Goal: Use online tool/utility: Utilize a website feature to perform a specific function

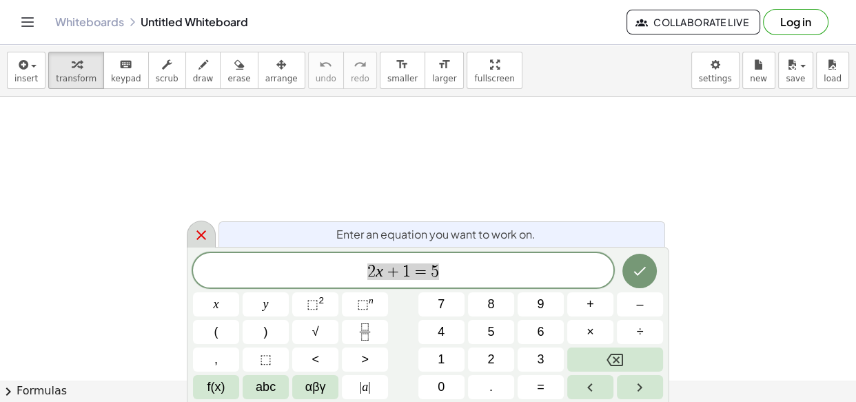
click at [203, 234] on icon at bounding box center [201, 235] width 17 height 17
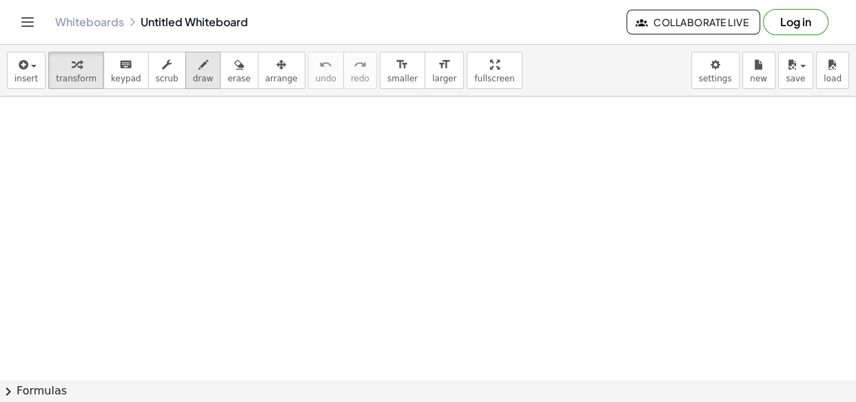
click at [194, 78] on span "draw" at bounding box center [203, 79] width 21 height 10
drag, startPoint x: 102, startPoint y: 117, endPoint x: 77, endPoint y: 156, distance: 46.5
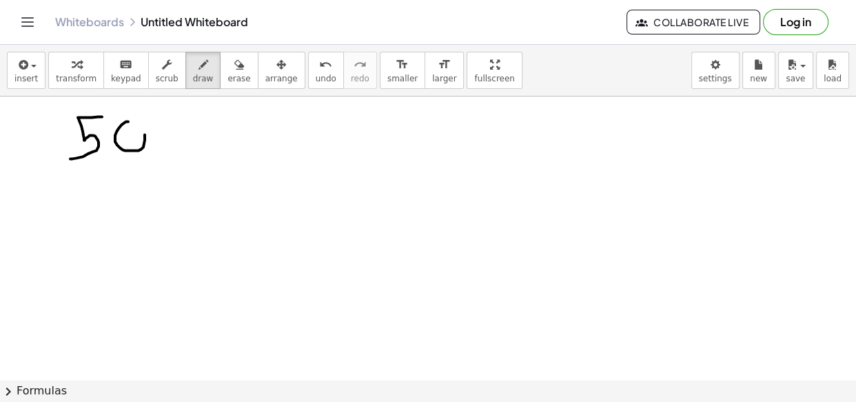
drag, startPoint x: 115, startPoint y: 135, endPoint x: 133, endPoint y: 132, distance: 18.3
drag, startPoint x: 130, startPoint y: 121, endPoint x: 138, endPoint y: 144, distance: 24.2
drag, startPoint x: 177, startPoint y: 134, endPoint x: 249, endPoint y: 133, distance: 72.4
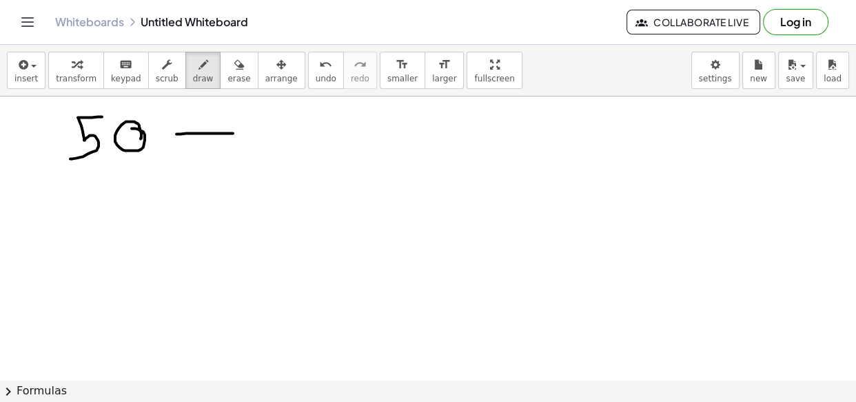
drag, startPoint x: 276, startPoint y: 122, endPoint x: 276, endPoint y: 143, distance: 21.4
drag, startPoint x: 296, startPoint y: 126, endPoint x: 303, endPoint y: 131, distance: 8.8
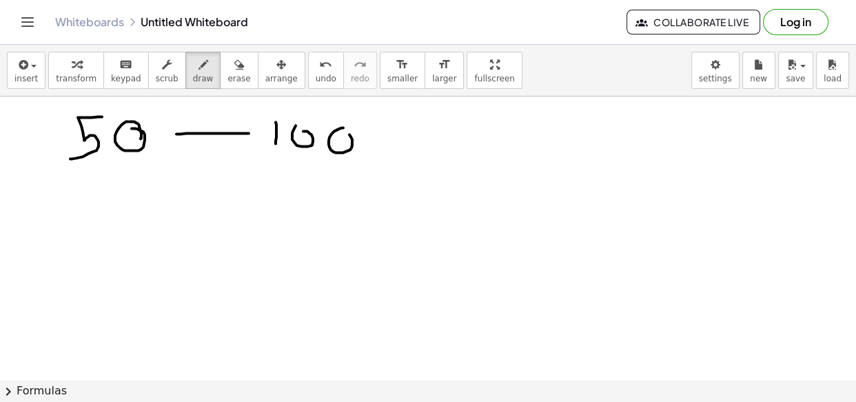
drag, startPoint x: 343, startPoint y: 128, endPoint x: 288, endPoint y: 150, distance: 59.4
drag, startPoint x: 86, startPoint y: 177, endPoint x: 134, endPoint y: 177, distance: 47.6
drag, startPoint x: 139, startPoint y: 170, endPoint x: 130, endPoint y: 202, distance: 33.0
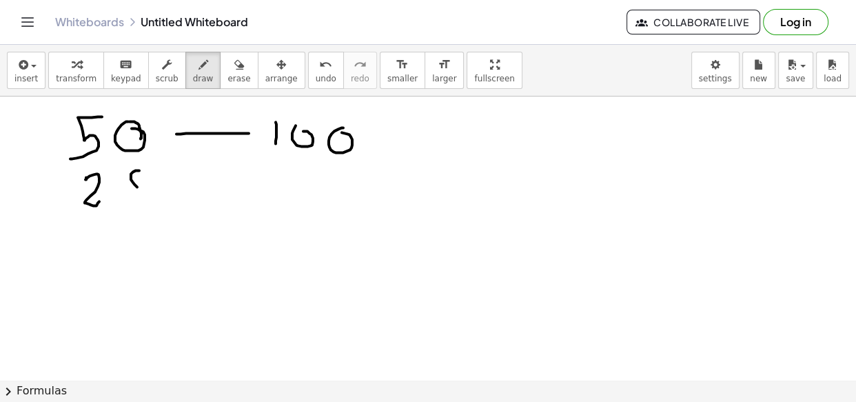
drag, startPoint x: 193, startPoint y: 186, endPoint x: 258, endPoint y: 184, distance: 64.9
drag, startPoint x: 292, startPoint y: 173, endPoint x: 321, endPoint y: 199, distance: 39.1
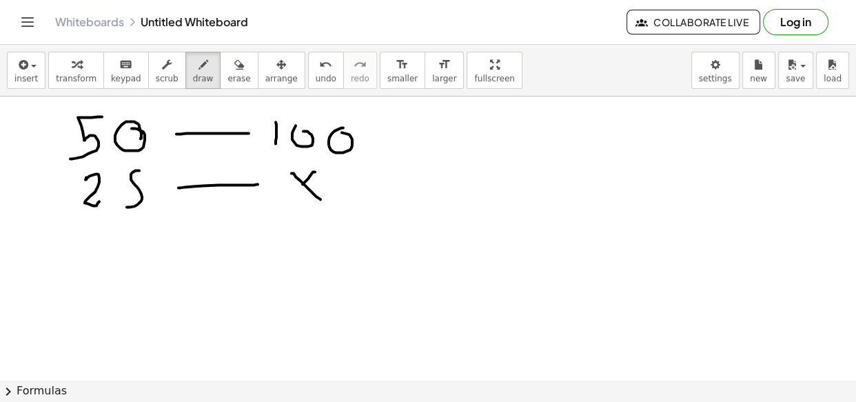
drag, startPoint x: 315, startPoint y: 172, endPoint x: 285, endPoint y: 202, distance: 42.9
drag, startPoint x: 379, startPoint y: 160, endPoint x: 403, endPoint y: 159, distance: 24.1
drag, startPoint x: 375, startPoint y: 169, endPoint x: 400, endPoint y: 170, distance: 24.8
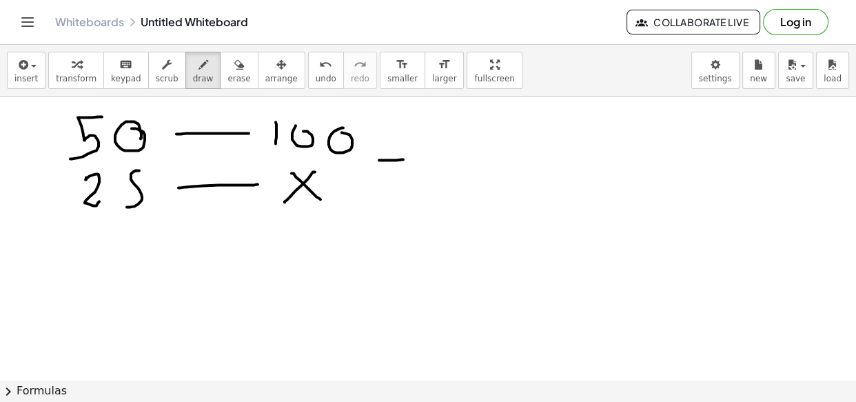
drag, startPoint x: 429, startPoint y: 140, endPoint x: 414, endPoint y: 169, distance: 32.4
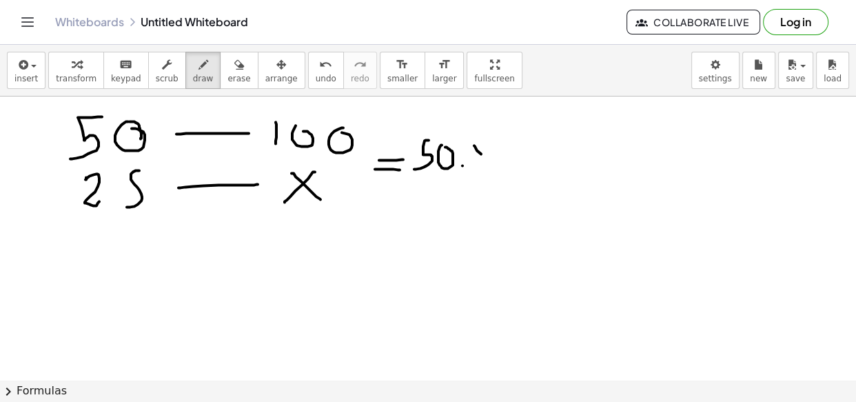
drag, startPoint x: 481, startPoint y: 154, endPoint x: 493, endPoint y: 166, distance: 17.1
drag, startPoint x: 488, startPoint y: 146, endPoint x: 474, endPoint y: 170, distance: 28.4
drag, startPoint x: 508, startPoint y: 156, endPoint x: 519, endPoint y: 154, distance: 11.2
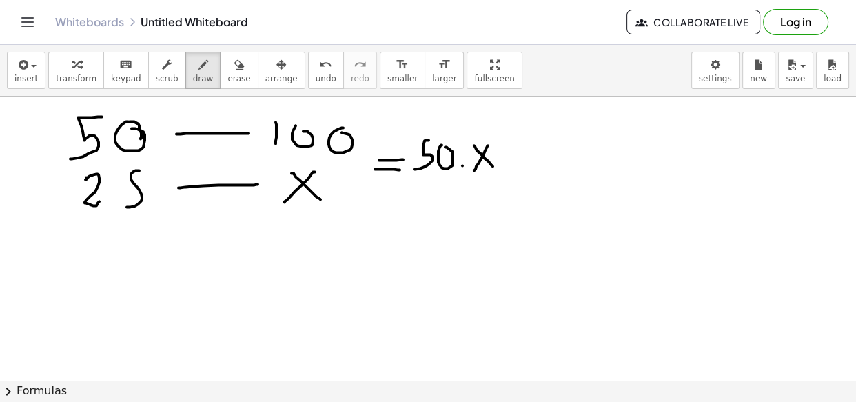
drag, startPoint x: 505, startPoint y: 162, endPoint x: 523, endPoint y: 163, distance: 17.9
drag, startPoint x: 458, startPoint y: 149, endPoint x: 468, endPoint y: 161, distance: 15.7
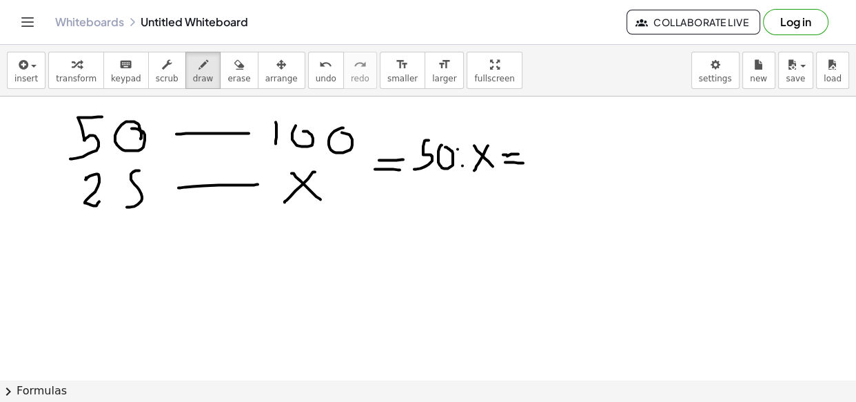
drag, startPoint x: 468, startPoint y: 147, endPoint x: 456, endPoint y: 166, distance: 22.6
drag, startPoint x: 539, startPoint y: 141, endPoint x: 554, endPoint y: 151, distance: 18.9
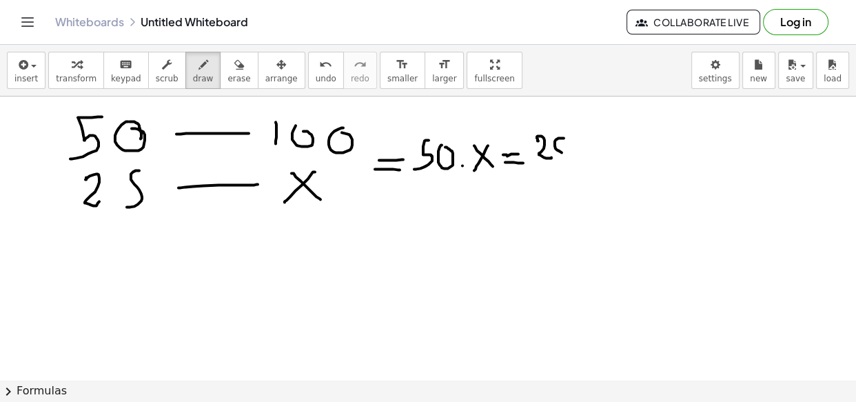
drag, startPoint x: 564, startPoint y: 138, endPoint x: 556, endPoint y: 158, distance: 21.4
drag, startPoint x: 572, startPoint y: 145, endPoint x: 583, endPoint y: 151, distance: 12.7
drag, startPoint x: 582, startPoint y: 139, endPoint x: 572, endPoint y: 156, distance: 19.5
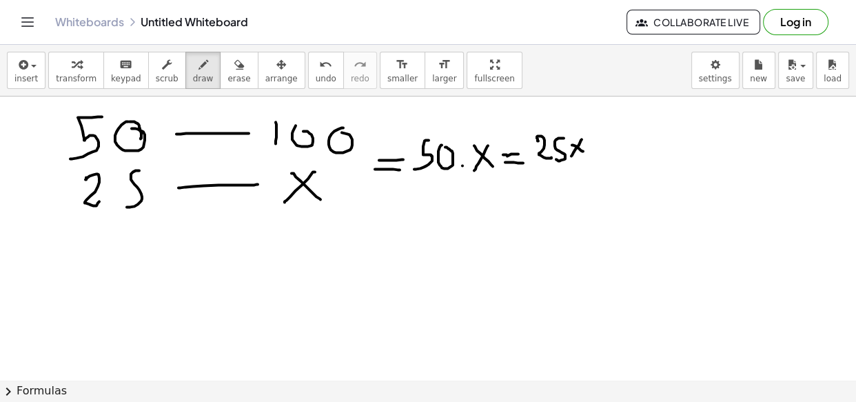
drag, startPoint x: 592, startPoint y: 142, endPoint x: 599, endPoint y: 156, distance: 15.4
drag, startPoint x: 611, startPoint y: 141, endPoint x: 614, endPoint y: 147, distance: 7.1
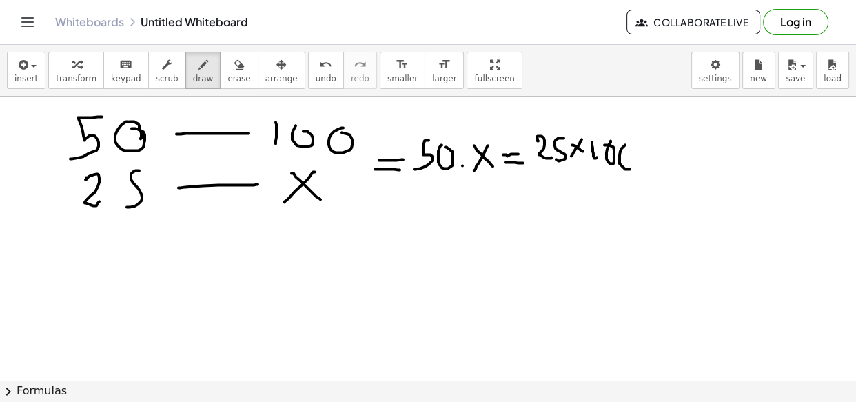
drag, startPoint x: 625, startPoint y: 145, endPoint x: 621, endPoint y: 151, distance: 7.5
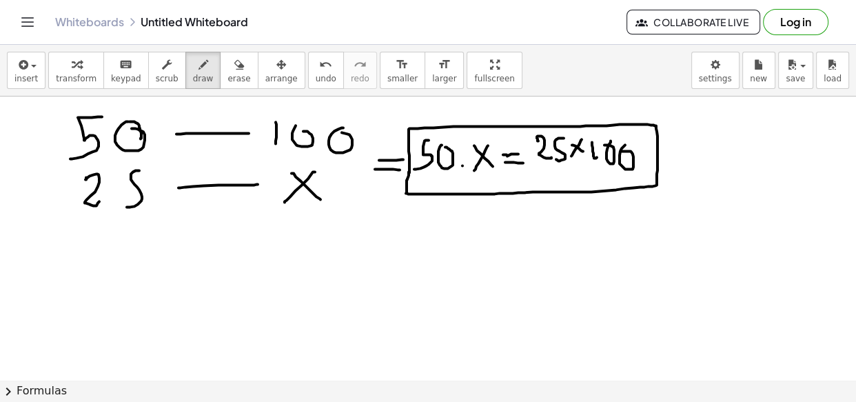
drag, startPoint x: 413, startPoint y: 128, endPoint x: 409, endPoint y: 172, distance: 43.6
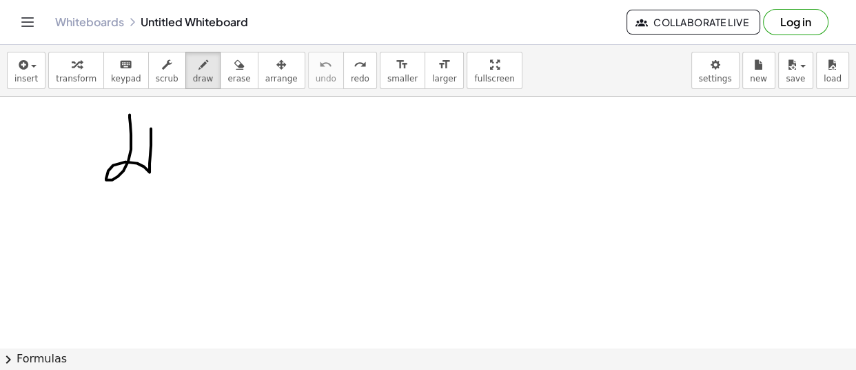
drag, startPoint x: 130, startPoint y: 114, endPoint x: 162, endPoint y: 166, distance: 61.6
drag, startPoint x: 196, startPoint y: 135, endPoint x: 217, endPoint y: 152, distance: 26.5
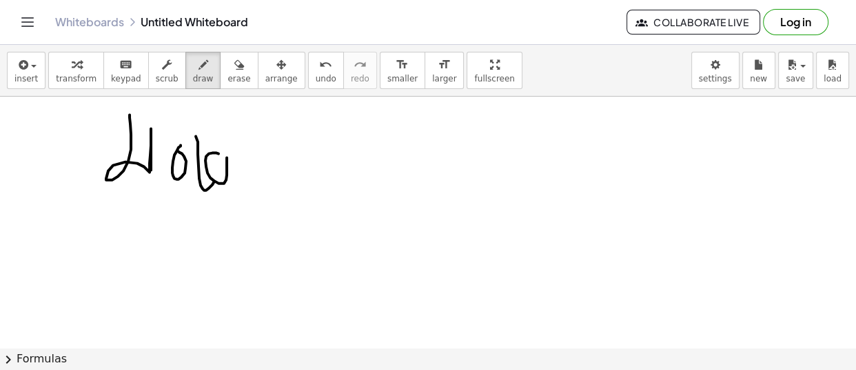
drag, startPoint x: 217, startPoint y: 152, endPoint x: 244, endPoint y: 194, distance: 50.9
drag, startPoint x: 312, startPoint y: 119, endPoint x: 322, endPoint y: 160, distance: 42.5
drag, startPoint x: 324, startPoint y: 134, endPoint x: 303, endPoint y: 172, distance: 43.5
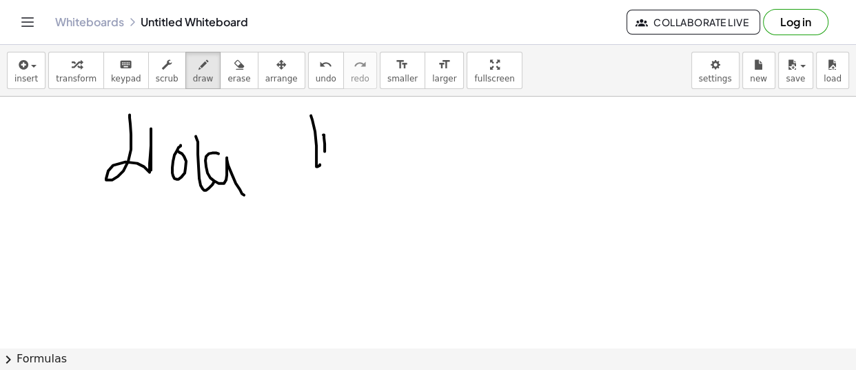
drag, startPoint x: 293, startPoint y: 148, endPoint x: 334, endPoint y: 149, distance: 40.7
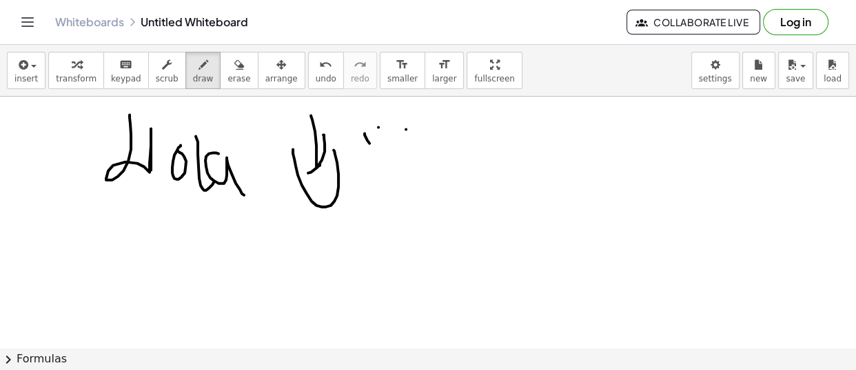
drag, startPoint x: 368, startPoint y: 139, endPoint x: 414, endPoint y: 137, distance: 46.9
click at [316, 74] on span "undo" at bounding box center [326, 79] width 21 height 10
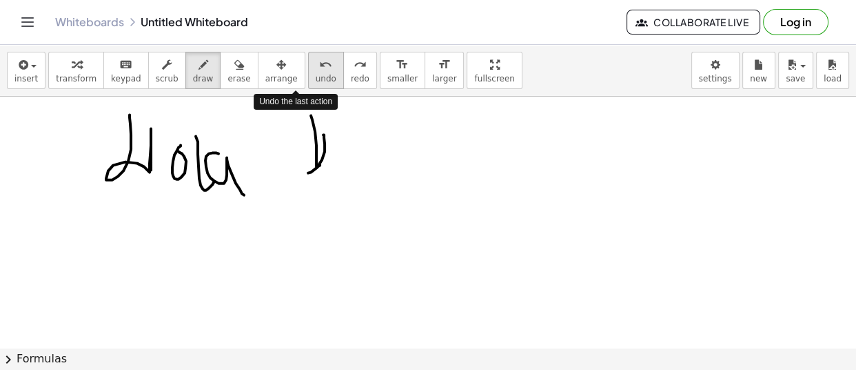
click at [316, 74] on span "undo" at bounding box center [326, 79] width 21 height 10
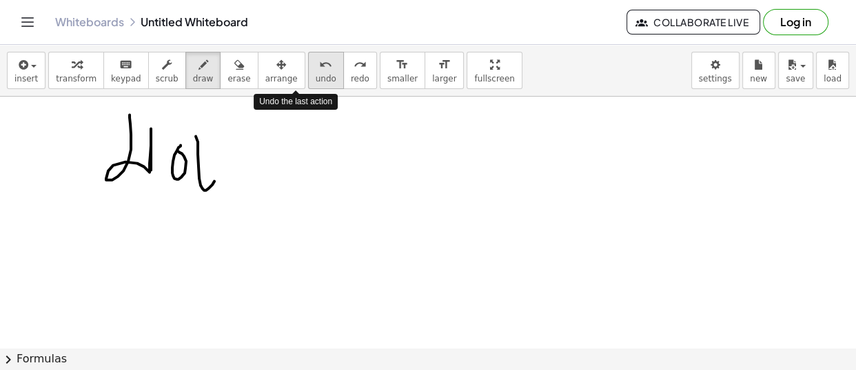
click at [316, 74] on span "undo" at bounding box center [326, 79] width 21 height 10
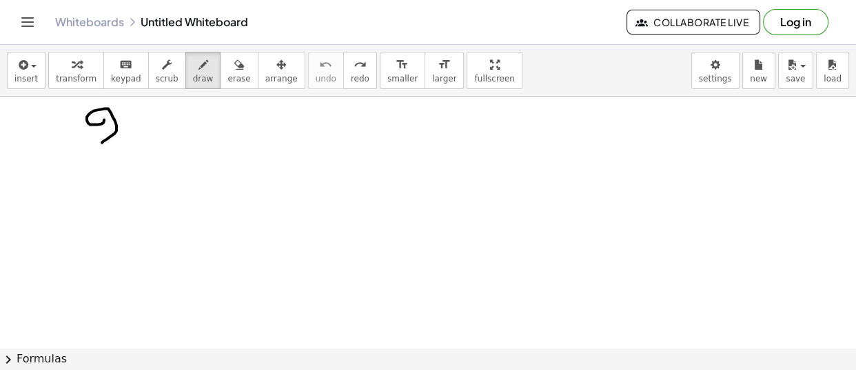
drag, startPoint x: 104, startPoint y: 119, endPoint x: 127, endPoint y: 141, distance: 32.2
drag, startPoint x: 134, startPoint y: 141, endPoint x: 144, endPoint y: 123, distance: 20.4
drag, startPoint x: 161, startPoint y: 108, endPoint x: 154, endPoint y: 140, distance: 33.1
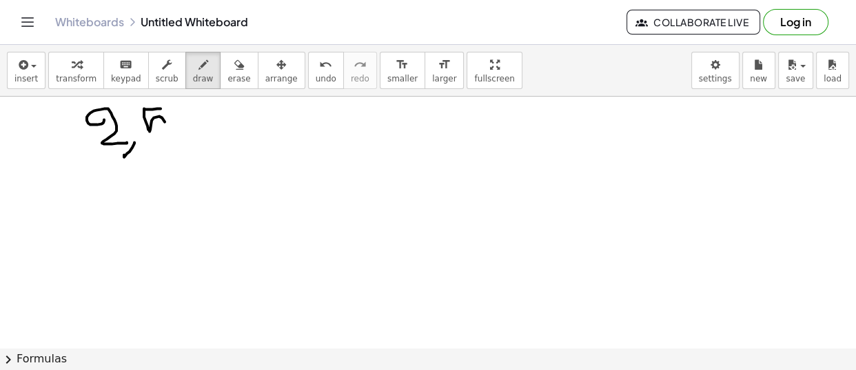
drag, startPoint x: 205, startPoint y: 121, endPoint x: 213, endPoint y: 121, distance: 8.3
drag, startPoint x: 209, startPoint y: 110, endPoint x: 178, endPoint y: 147, distance: 47.9
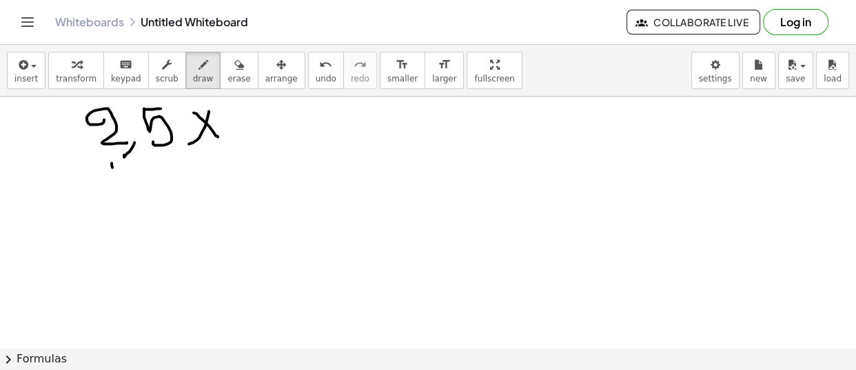
drag, startPoint x: 112, startPoint y: 162, endPoint x: 116, endPoint y: 181, distance: 19.7
drag, startPoint x: 142, startPoint y: 158, endPoint x: 168, endPoint y: 185, distance: 37.6
drag, startPoint x: 113, startPoint y: 179, endPoint x: 111, endPoint y: 197, distance: 18.7
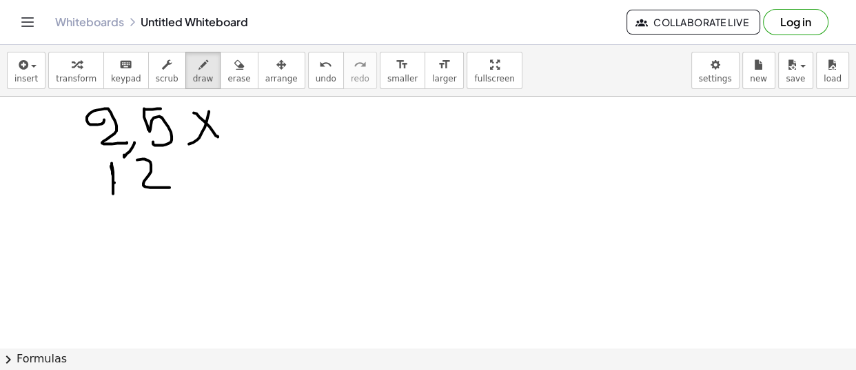
drag, startPoint x: 74, startPoint y: 208, endPoint x: 208, endPoint y: 207, distance: 133.8
drag, startPoint x: 361, startPoint y: 113, endPoint x: 403, endPoint y: 141, distance: 50.7
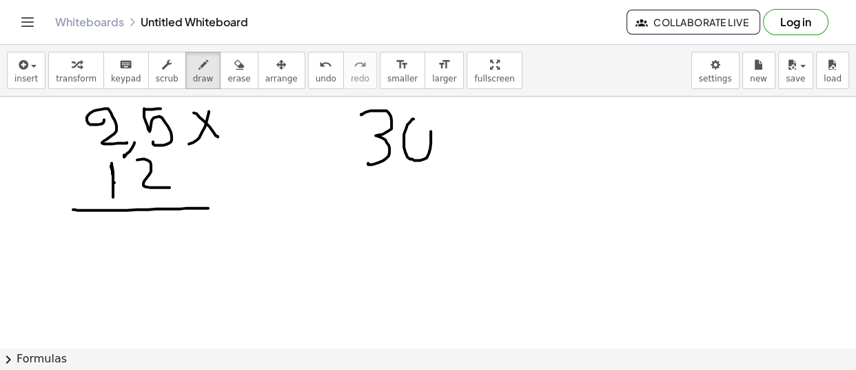
drag, startPoint x: 455, startPoint y: 102, endPoint x: 549, endPoint y: 158, distance: 109.2
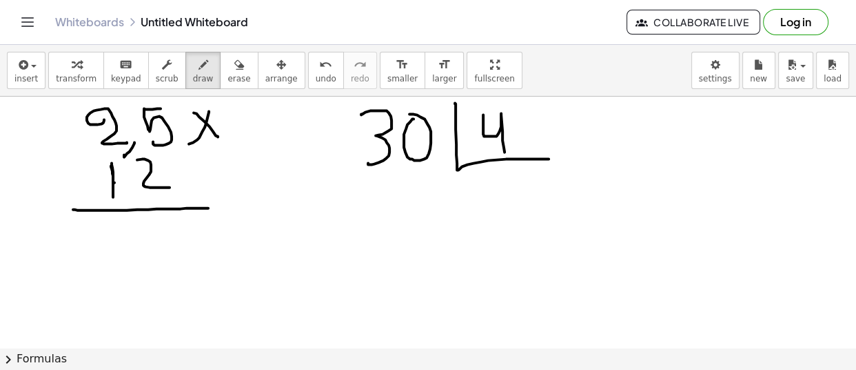
drag, startPoint x: 483, startPoint y: 114, endPoint x: 505, endPoint y: 153, distance: 45.1
drag, startPoint x: 461, startPoint y: 163, endPoint x: 466, endPoint y: 250, distance: 86.3
drag, startPoint x: 459, startPoint y: 166, endPoint x: 462, endPoint y: 248, distance: 81.4
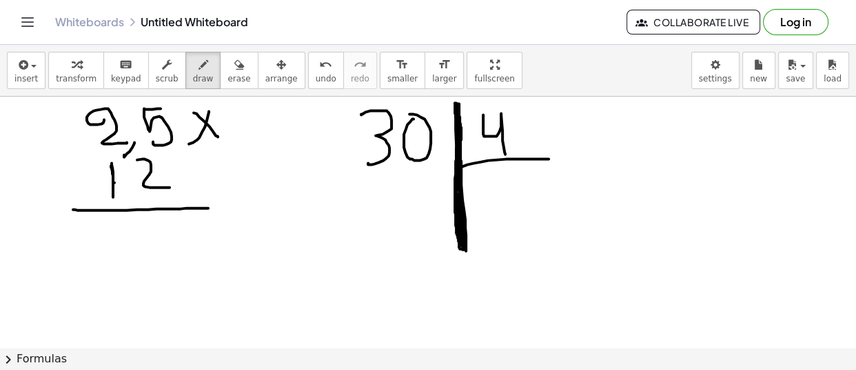
drag, startPoint x: 596, startPoint y: 103, endPoint x: 593, endPoint y: 137, distance: 34.0
drag, startPoint x: 590, startPoint y: 113, endPoint x: 620, endPoint y: 108, distance: 30.2
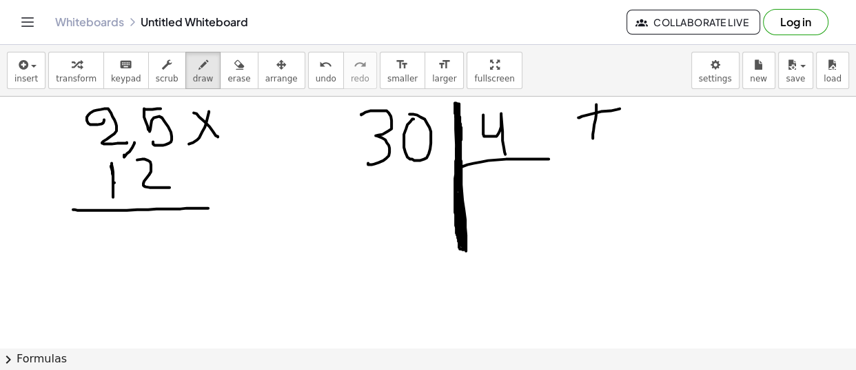
drag, startPoint x: 608, startPoint y: 132, endPoint x: 623, endPoint y: 132, distance: 15.2
drag, startPoint x: 606, startPoint y: 128, endPoint x: 625, endPoint y: 128, distance: 18.6
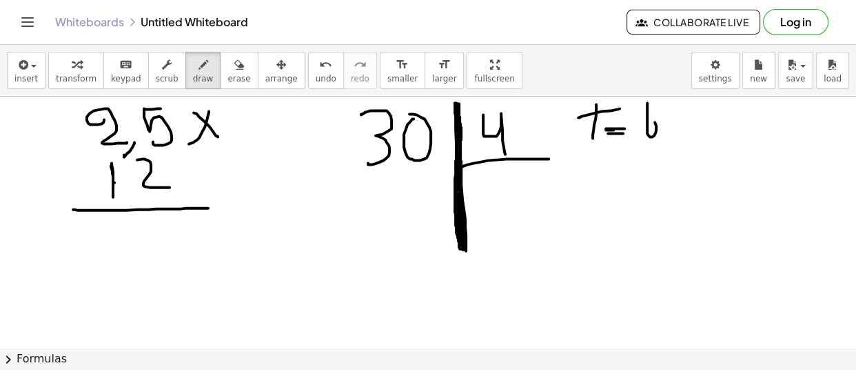
drag, startPoint x: 648, startPoint y: 104, endPoint x: 654, endPoint y: 119, distance: 16.7
drag, startPoint x: 665, startPoint y: 112, endPoint x: 683, endPoint y: 121, distance: 19.4
drag, startPoint x: 694, startPoint y: 121, endPoint x: 679, endPoint y: 148, distance: 30.3
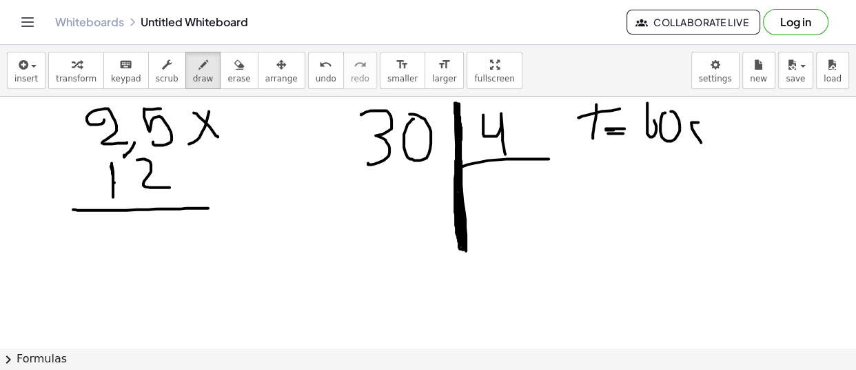
drag, startPoint x: 660, startPoint y: 157, endPoint x: 689, endPoint y: 211, distance: 61.1
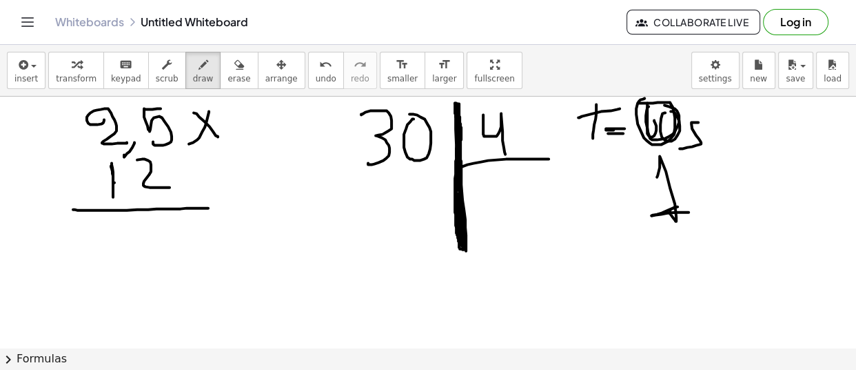
drag, startPoint x: 643, startPoint y: 98, endPoint x: 654, endPoint y: 103, distance: 12.0
drag, startPoint x: 661, startPoint y: 159, endPoint x: 668, endPoint y: 209, distance: 50.0
drag, startPoint x: 701, startPoint y: 200, endPoint x: 689, endPoint y: 217, distance: 20.8
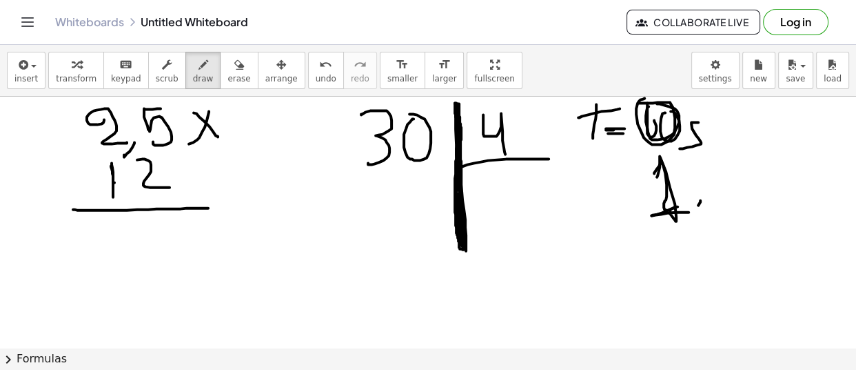
drag, startPoint x: 701, startPoint y: 158, endPoint x: 735, endPoint y: 181, distance: 41.1
drag, startPoint x: 739, startPoint y: 165, endPoint x: 724, endPoint y: 161, distance: 15.6
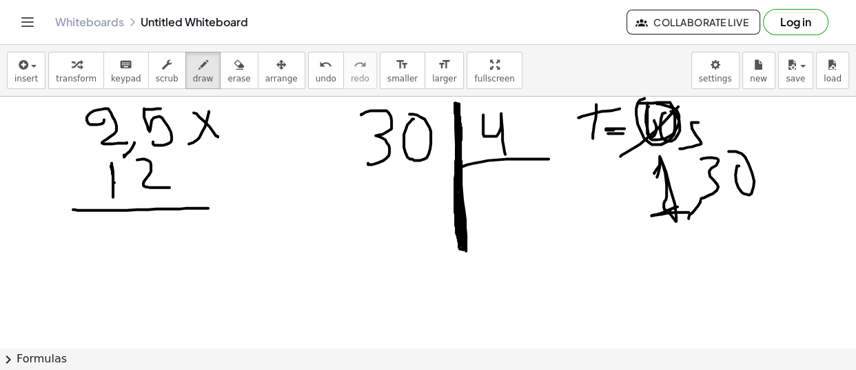
drag, startPoint x: 679, startPoint y: 106, endPoint x: 621, endPoint y: 155, distance: 76.3
drag, startPoint x: 725, startPoint y: 101, endPoint x: 728, endPoint y: 125, distance: 23.5
drag, startPoint x: 744, startPoint y: 117, endPoint x: 708, endPoint y: 196, distance: 87.3
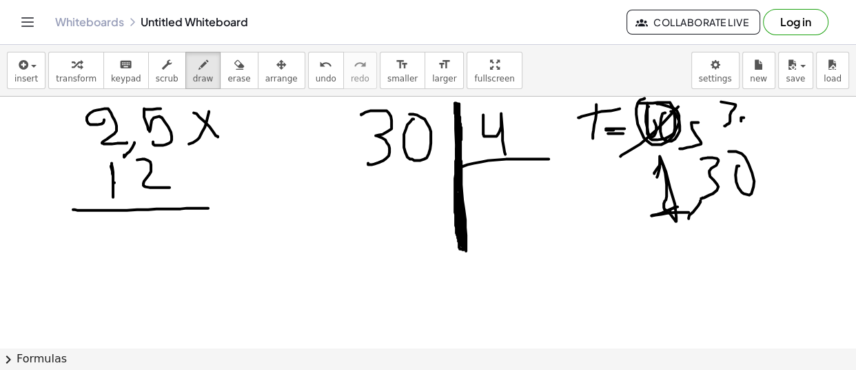
drag, startPoint x: 717, startPoint y: 168, endPoint x: 710, endPoint y: 193, distance: 25.8
drag, startPoint x: 732, startPoint y: 166, endPoint x: 744, endPoint y: 158, distance: 14.3
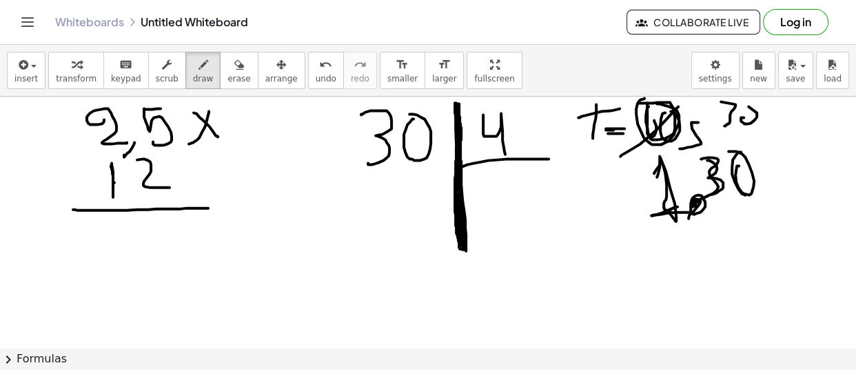
drag, startPoint x: 581, startPoint y: 237, endPoint x: 579, endPoint y: 272, distance: 35.2
drag, startPoint x: 613, startPoint y: 270, endPoint x: 619, endPoint y: 248, distance: 22.7
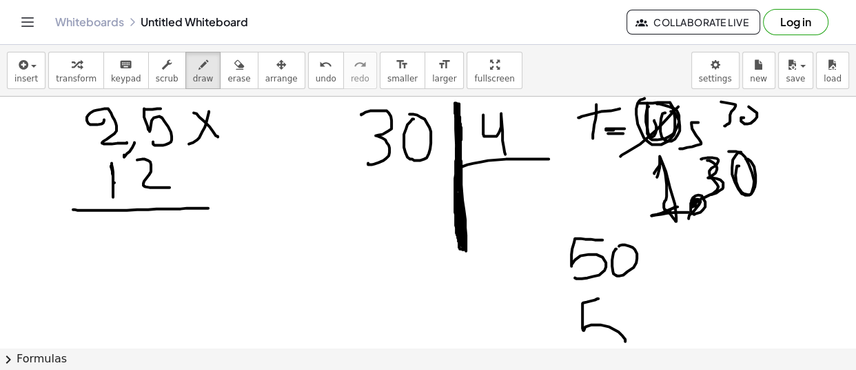
drag, startPoint x: 583, startPoint y: 301, endPoint x: 601, endPoint y: 346, distance: 48.0
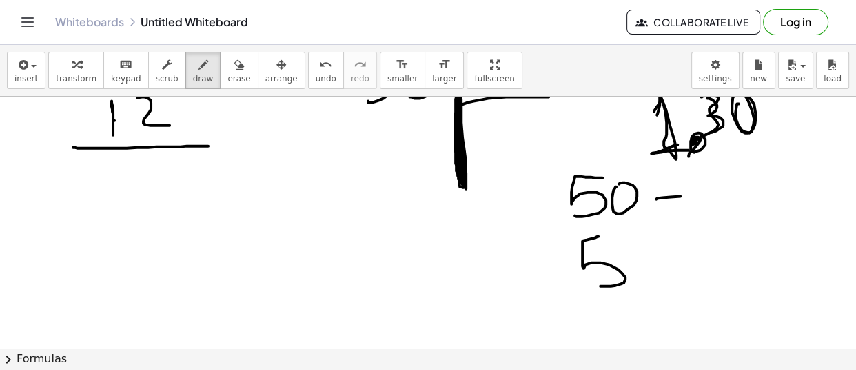
drag, startPoint x: 656, startPoint y: 197, endPoint x: 691, endPoint y: 194, distance: 34.6
click at [692, 194] on div at bounding box center [428, 362] width 856 height 656
drag, startPoint x: 666, startPoint y: 210, endPoint x: 692, endPoint y: 203, distance: 26.4
click at [690, 205] on div at bounding box center [428, 362] width 856 height 656
drag, startPoint x: 709, startPoint y: 185, endPoint x: 710, endPoint y: 208, distance: 22.1
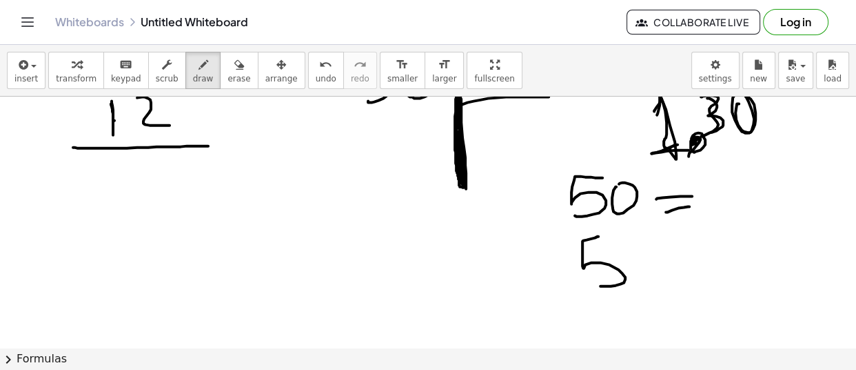
click at [709, 208] on div at bounding box center [428, 362] width 856 height 656
click at [716, 185] on div at bounding box center [428, 362] width 856 height 656
drag, startPoint x: 743, startPoint y: 204, endPoint x: 751, endPoint y: 185, distance: 20.1
click at [751, 185] on div at bounding box center [428, 362] width 856 height 656
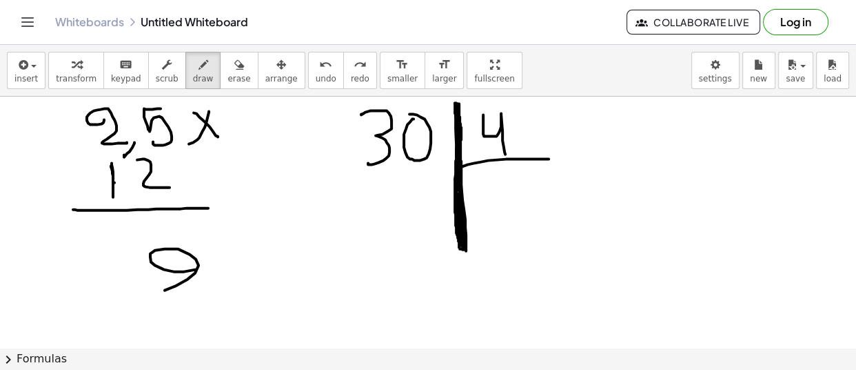
drag, startPoint x: 174, startPoint y: 270, endPoint x: 214, endPoint y: 299, distance: 49.5
drag, startPoint x: 252, startPoint y: 265, endPoint x: 258, endPoint y: 282, distance: 18.3
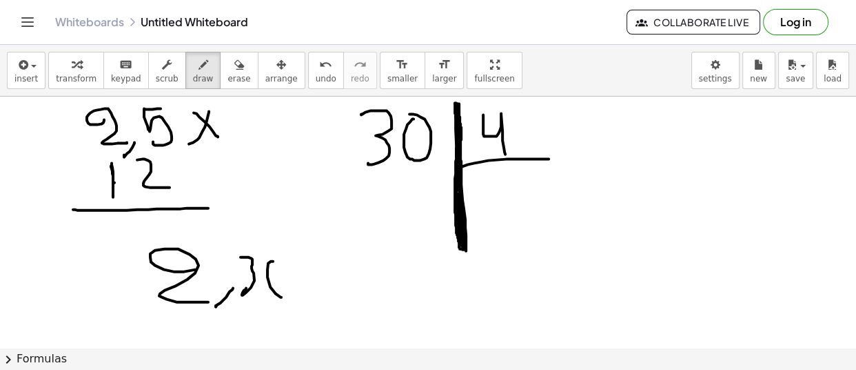
drag, startPoint x: 228, startPoint y: 207, endPoint x: 244, endPoint y: 220, distance: 21.1
drag, startPoint x: 254, startPoint y: 214, endPoint x: 248, endPoint y: 225, distance: 13.6
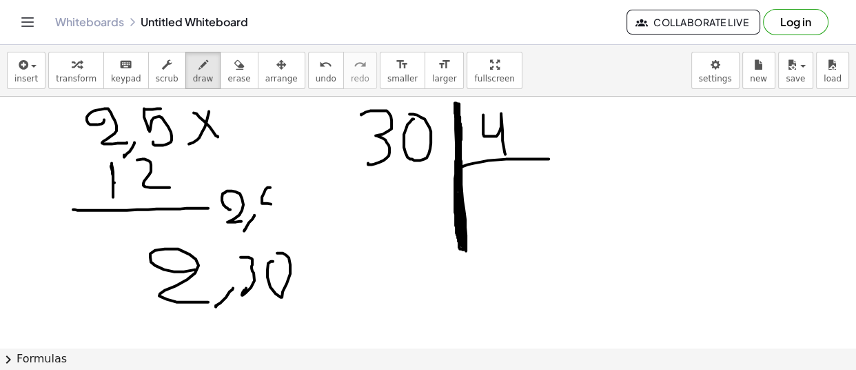
drag, startPoint x: 268, startPoint y: 186, endPoint x: 265, endPoint y: 223, distance: 36.6
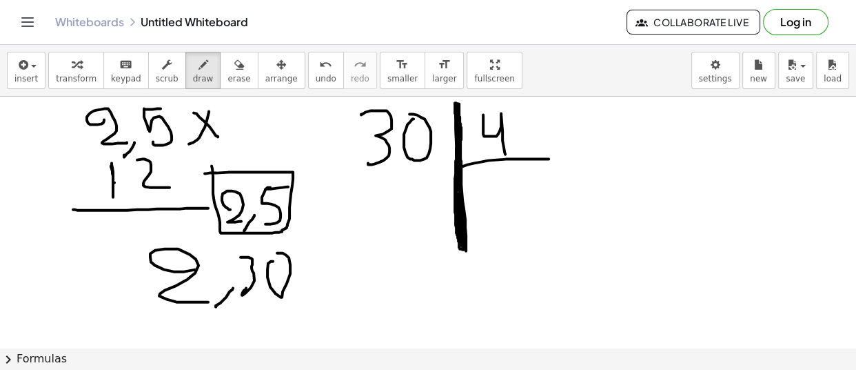
drag
click at [234, 66] on icon "button" at bounding box center [239, 65] width 10 height 17
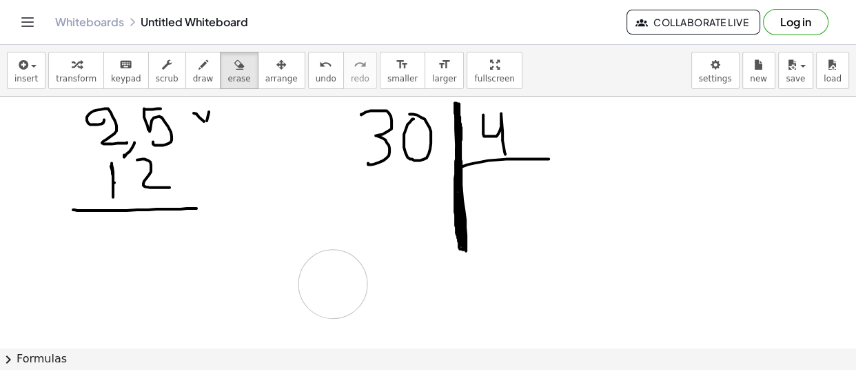
click at [199, 68] on icon "button" at bounding box center [204, 65] width 10 height 17
drag, startPoint x: 123, startPoint y: 146, endPoint x: 133, endPoint y: 146, distance: 9.7
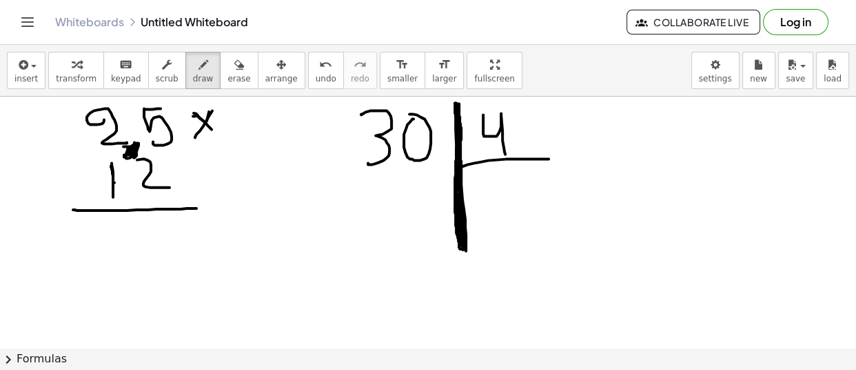
drag, startPoint x: 166, startPoint y: 172, endPoint x: 172, endPoint y: 147, distance: 26.4
drag, startPoint x: 112, startPoint y: 229, endPoint x: 119, endPoint y: 244, distance: 16.4
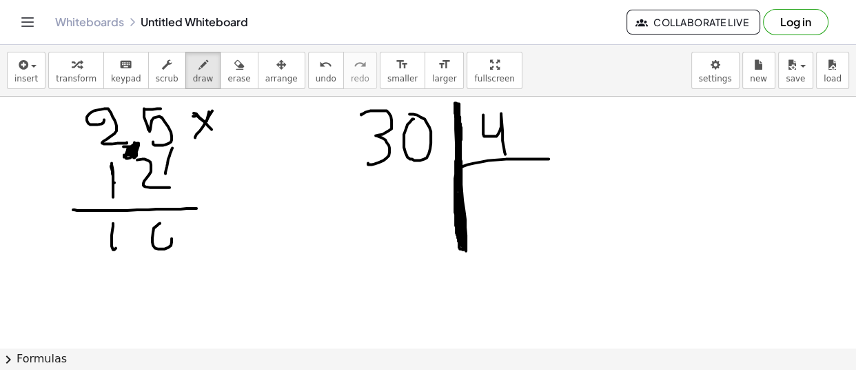
drag, startPoint x: 160, startPoint y: 222, endPoint x: 144, endPoint y: 236, distance: 21.0
click at [234, 70] on icon "button" at bounding box center [239, 65] width 10 height 17
drag, startPoint x: 103, startPoint y: 252, endPoint x: 162, endPoint y: 250, distance: 59.3
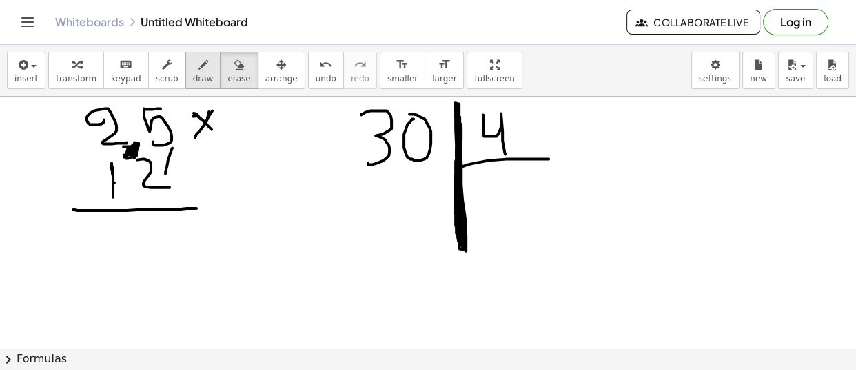
click at [199, 69] on icon "button" at bounding box center [204, 65] width 10 height 17
drag, startPoint x: 119, startPoint y: 99, endPoint x: 119, endPoint y: 114, distance: 14.5
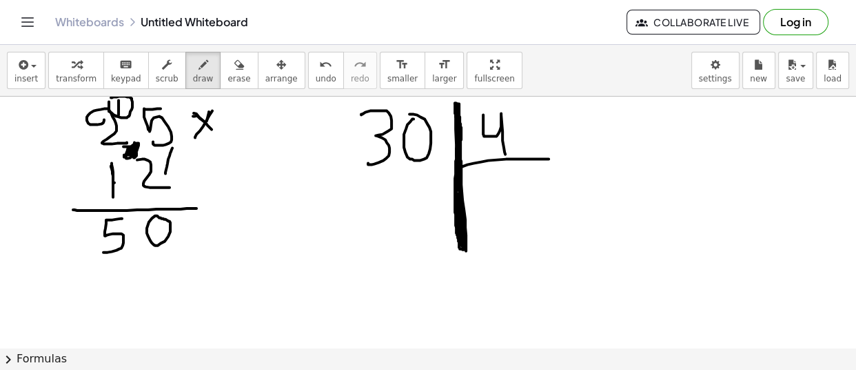
drag, startPoint x: 122, startPoint y: 217, endPoint x: 131, endPoint y: 285, distance: 68.9
drag, startPoint x: 127, startPoint y: 259, endPoint x: 103, endPoint y: 288, distance: 36.7
drag, startPoint x: 74, startPoint y: 267, endPoint x: 91, endPoint y: 287, distance: 26.0
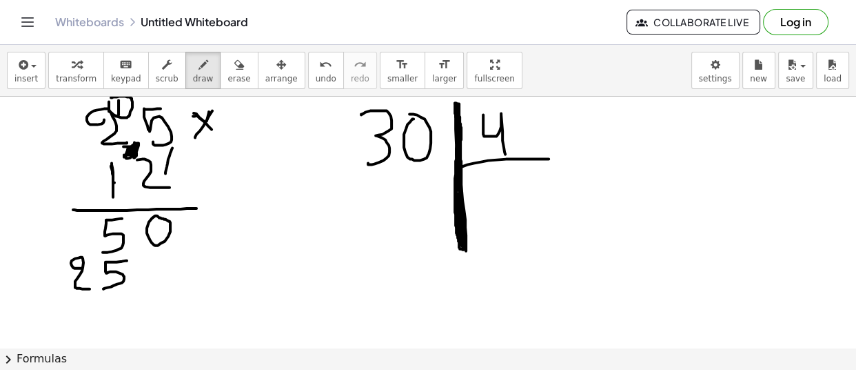
drag, startPoint x: 49, startPoint y: 299, endPoint x: 290, endPoint y: 299, distance: 240.7
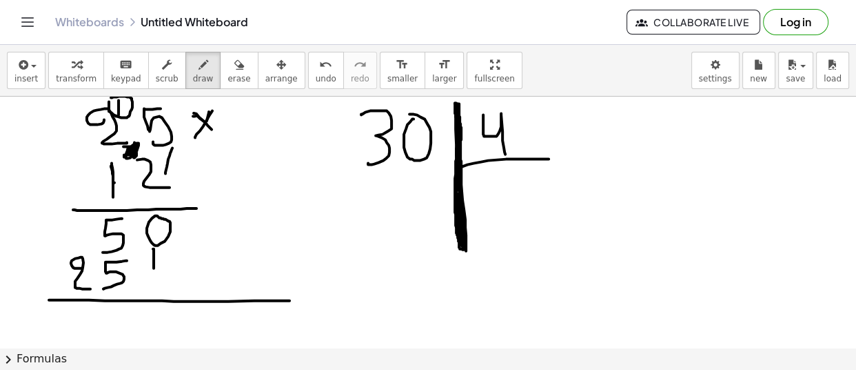
drag, startPoint x: 153, startPoint y: 248, endPoint x: 154, endPoint y: 269, distance: 21.4
drag, startPoint x: 146, startPoint y: 270, endPoint x: 162, endPoint y: 267, distance: 16.2
drag, startPoint x: 143, startPoint y: 265, endPoint x: 166, endPoint y: 263, distance: 22.8
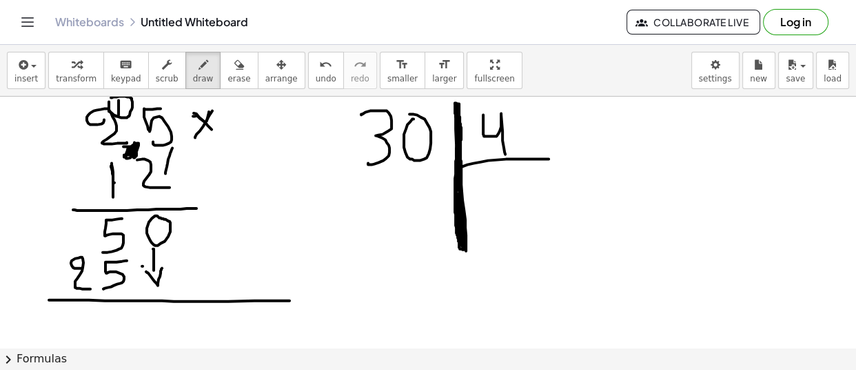
drag, startPoint x: 156, startPoint y: 272, endPoint x: 143, endPoint y: 288, distance: 20.0
drag, startPoint x: 101, startPoint y: 268, endPoint x: 117, endPoint y: 260, distance: 17.3
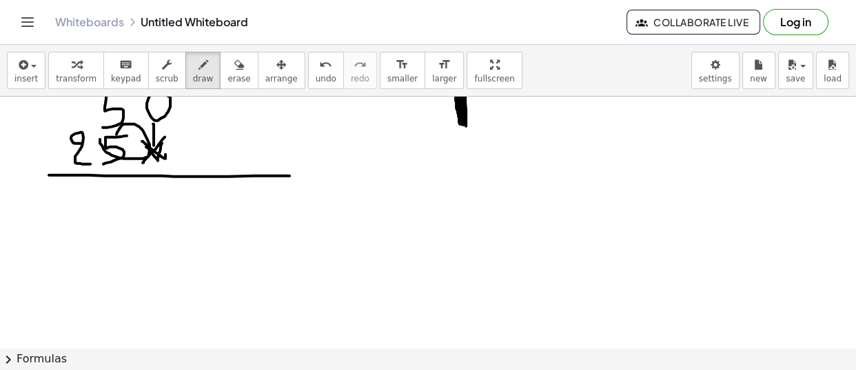
scroll to position [188, 0]
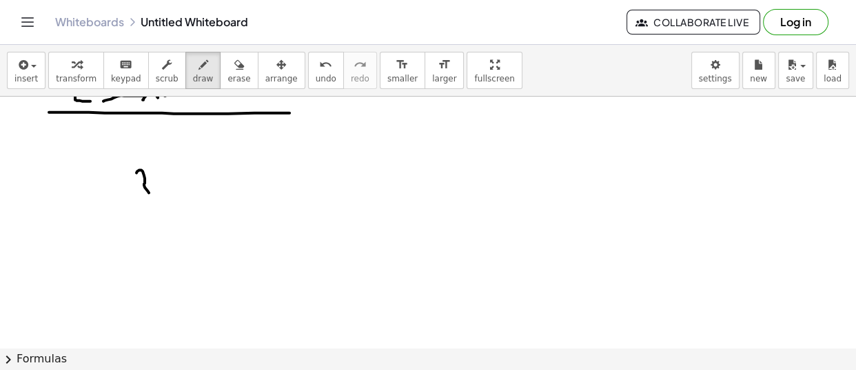
drag, startPoint x: 137, startPoint y: 171, endPoint x: 139, endPoint y: 199, distance: 27.7
click at [139, 199] on div at bounding box center [428, 237] width 856 height 656
drag, startPoint x: 161, startPoint y: 168, endPoint x: 168, endPoint y: 172, distance: 8.6
click at [170, 172] on div at bounding box center [428, 237] width 856 height 656
drag, startPoint x: 197, startPoint y: 172, endPoint x: 224, endPoint y: 185, distance: 30.2
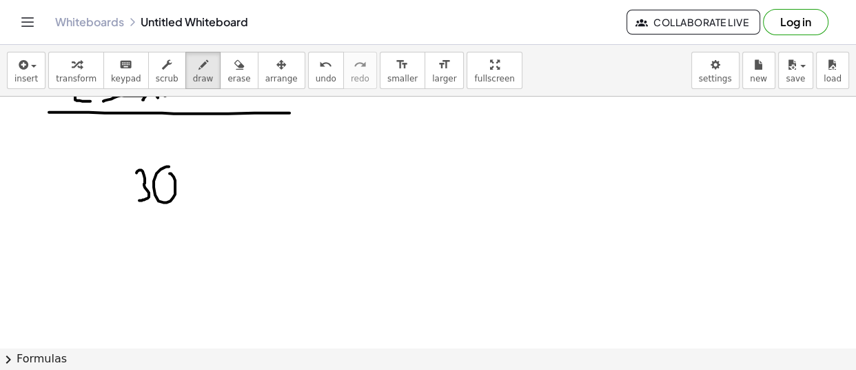
click at [224, 192] on div at bounding box center [428, 237] width 856 height 656
drag, startPoint x: 197, startPoint y: 201, endPoint x: 142, endPoint y: 224, distance: 59.9
click at [184, 205] on div at bounding box center [428, 237] width 856 height 656
drag, startPoint x: 137, startPoint y: 217, endPoint x: 152, endPoint y: 227, distance: 17.8
click at [151, 228] on div at bounding box center [428, 237] width 856 height 656
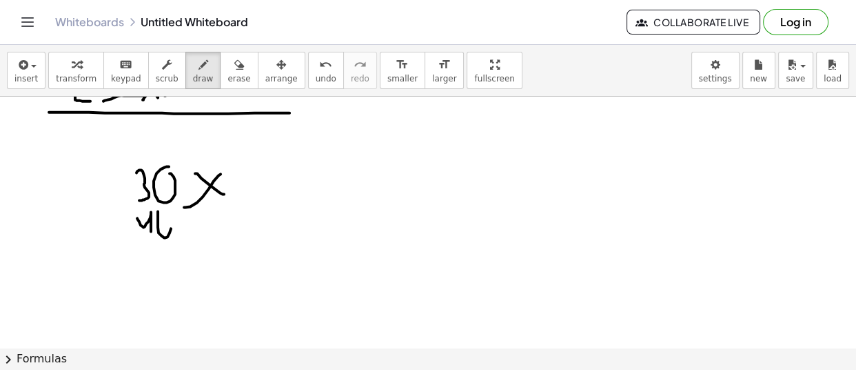
drag, startPoint x: 158, startPoint y: 210, endPoint x: 166, endPoint y: 214, distance: 9.3
click at [168, 212] on div at bounding box center [428, 237] width 856 height 656
drag, startPoint x: 148, startPoint y: 241, endPoint x: 168, endPoint y: 250, distance: 21.9
click at [144, 264] on div at bounding box center [428, 237] width 856 height 656
drag, startPoint x: 164, startPoint y: 260, endPoint x: 104, endPoint y: 276, distance: 62.1
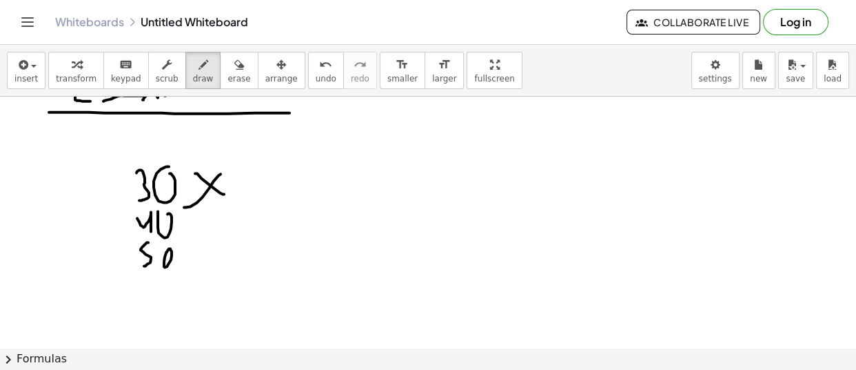
click at [161, 245] on div at bounding box center [428, 237] width 856 height 656
drag, startPoint x: 228, startPoint y: 274, endPoint x: 292, endPoint y: 266, distance: 64.7
click at [299, 264] on div at bounding box center [428, 237] width 856 height 656
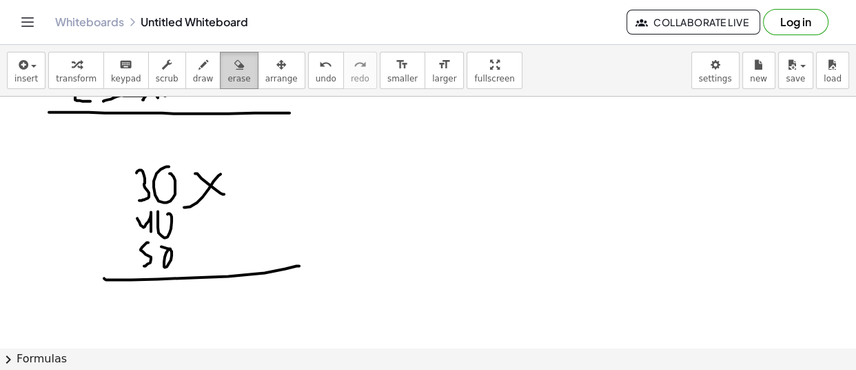
click at [228, 74] on span "erase" at bounding box center [239, 79] width 23 height 10
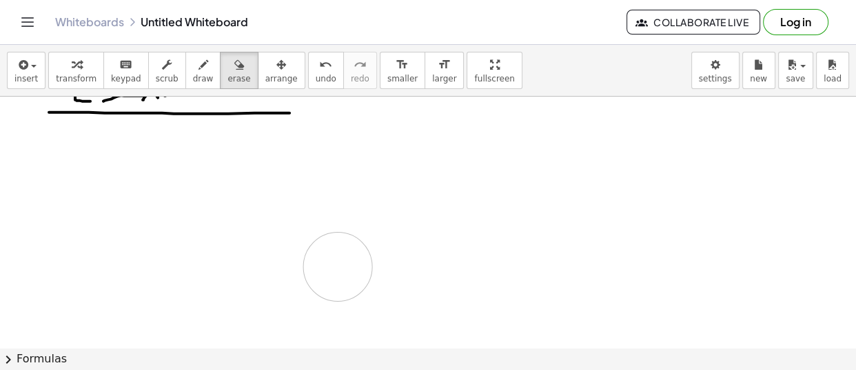
drag, startPoint x: 152, startPoint y: 194, endPoint x: 273, endPoint y: 173, distance: 122.6
click at [330, 270] on div at bounding box center [428, 237] width 856 height 656
click at [193, 75] on span "draw" at bounding box center [203, 79] width 21 height 10
drag, startPoint x: 110, startPoint y: 166, endPoint x: 115, endPoint y: 194, distance: 28.8
click at [115, 195] on div at bounding box center [428, 237] width 856 height 656
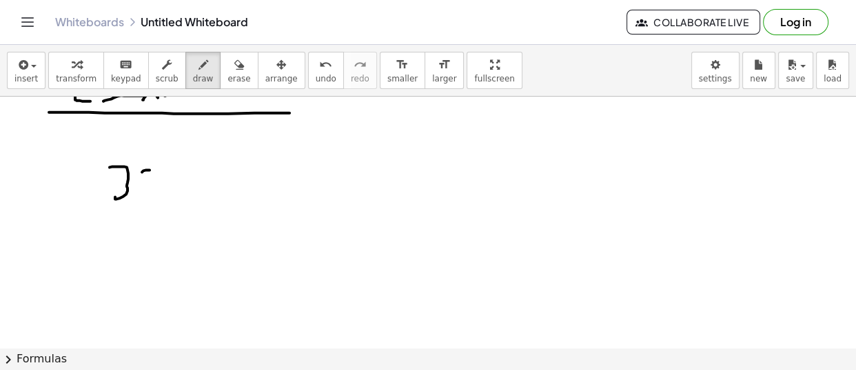
drag, startPoint x: 143, startPoint y: 169, endPoint x: 139, endPoint y: 188, distance: 19.1
click at [132, 192] on div at bounding box center [428, 237] width 856 height 656
drag, startPoint x: 175, startPoint y: 183, endPoint x: 188, endPoint y: 172, distance: 17.1
click at [181, 173] on div at bounding box center [428, 237] width 856 height 656
drag, startPoint x: 235, startPoint y: 185, endPoint x: 234, endPoint y: 172, distance: 13.9
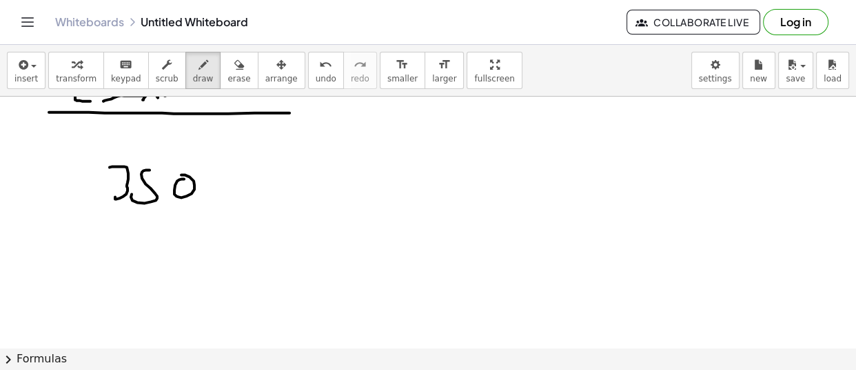
click at [235, 185] on div at bounding box center [428, 237] width 856 height 656
drag, startPoint x: 214, startPoint y: 188, endPoint x: 163, endPoint y: 219, distance: 59.1
click at [181, 213] on div at bounding box center [428, 237] width 856 height 656
drag, startPoint x: 114, startPoint y: 213, endPoint x: 125, endPoint y: 234, distance: 24.1
click at [124, 236] on div at bounding box center [428, 237] width 856 height 656
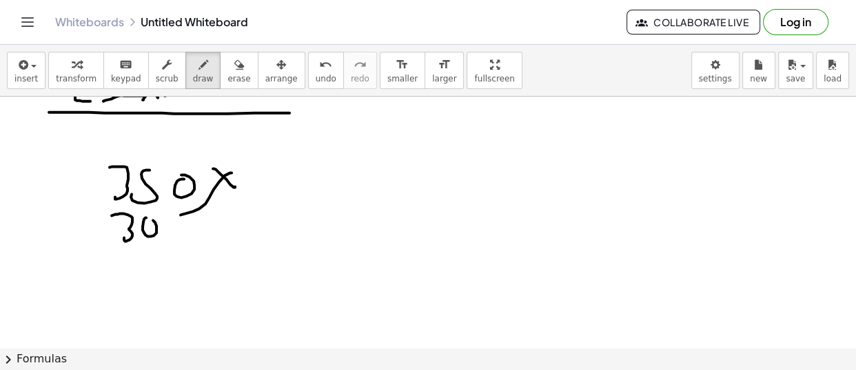
click at [151, 218] on div at bounding box center [428, 237] width 856 height 656
drag, startPoint x: 167, startPoint y: 215, endPoint x: 179, endPoint y: 209, distance: 13.9
click at [181, 209] on div at bounding box center [428, 237] width 856 height 656
drag, startPoint x: 84, startPoint y: 250, endPoint x: 248, endPoint y: 256, distance: 164.2
click at [275, 241] on div at bounding box center [428, 237] width 856 height 656
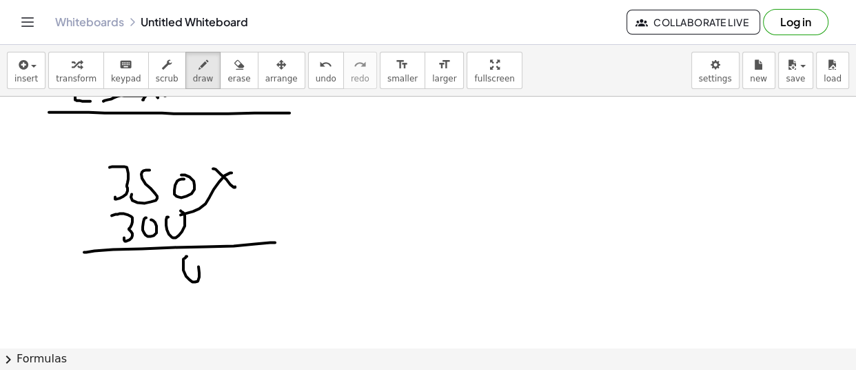
drag, startPoint x: 183, startPoint y: 257, endPoint x: 160, endPoint y: 257, distance: 23.4
click at [188, 255] on div at bounding box center [428, 237] width 856 height 656
drag, startPoint x: 157, startPoint y: 258, endPoint x: 140, endPoint y: 261, distance: 16.8
click at [150, 259] on div at bounding box center [428, 237] width 856 height 656
drag, startPoint x: 103, startPoint y: 283, endPoint x: 109, endPoint y: 259, distance: 24.9
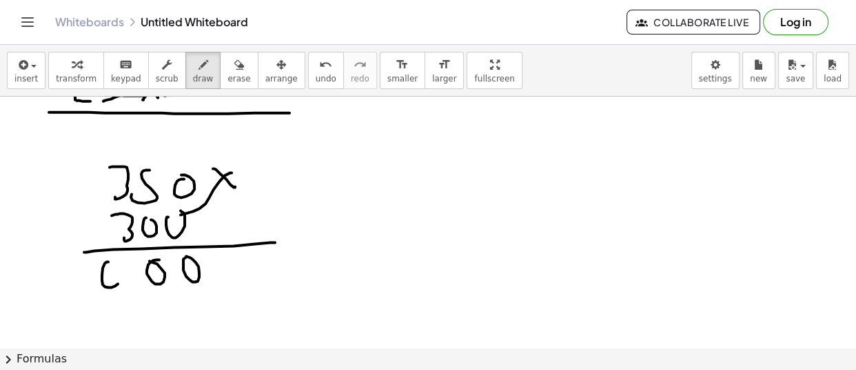
click at [109, 259] on div at bounding box center [428, 237] width 856 height 656
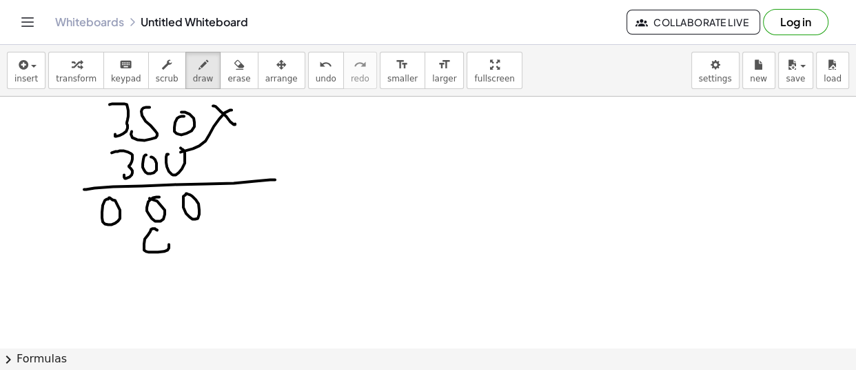
click at [161, 232] on div at bounding box center [428, 174] width 856 height 656
click at [113, 238] on div at bounding box center [428, 174] width 856 height 656
click at [78, 237] on div at bounding box center [428, 174] width 856 height 656
click at [192, 245] on div at bounding box center [428, 174] width 856 height 656
click at [205, 235] on div at bounding box center [428, 174] width 856 height 656
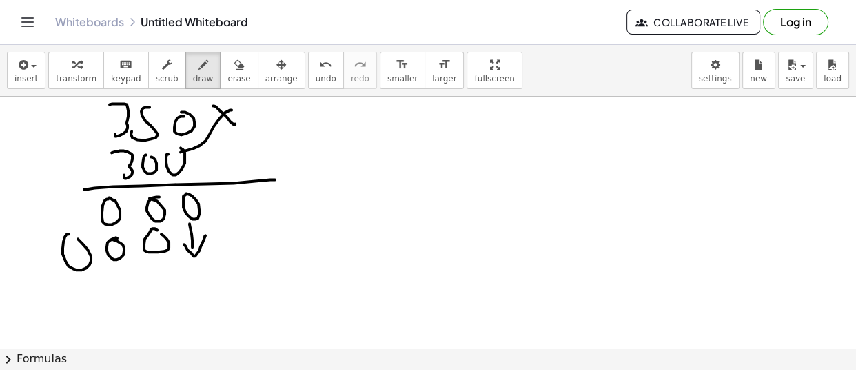
click at [156, 281] on div at bounding box center [428, 174] width 856 height 656
click at [154, 279] on div at bounding box center [428, 174] width 856 height 656
click at [121, 272] on div at bounding box center [428, 174] width 856 height 656
click at [68, 279] on div at bounding box center [428, 174] width 856 height 656
click at [55, 275] on div at bounding box center [428, 174] width 856 height 656
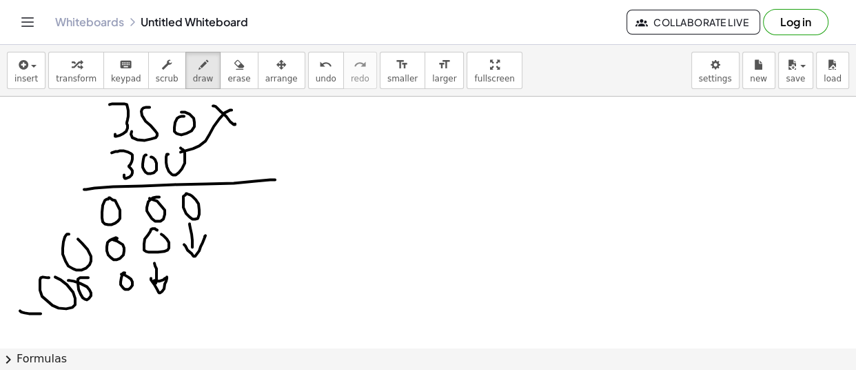
click at [321, 307] on div at bounding box center [428, 174] width 856 height 656
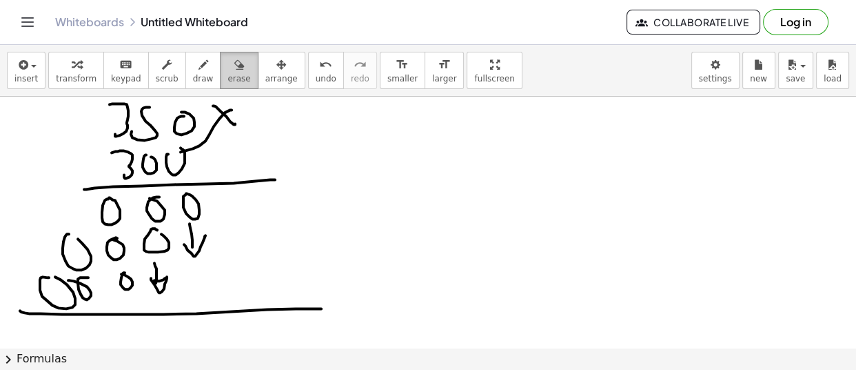
click at [228, 75] on span "erase" at bounding box center [239, 79] width 23 height 10
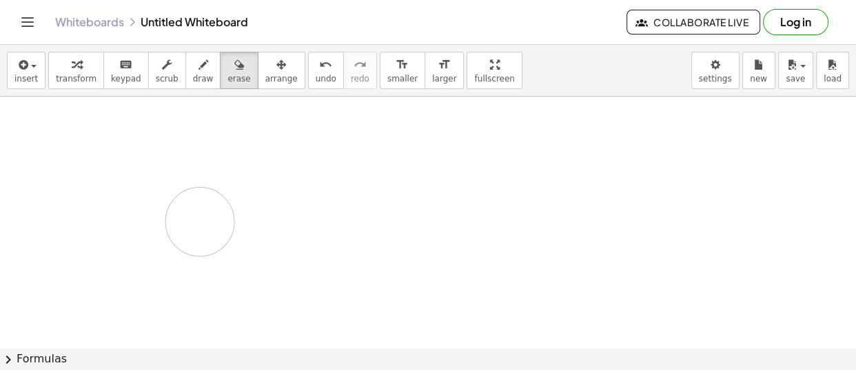
click at [226, 232] on div at bounding box center [428, 174] width 856 height 656
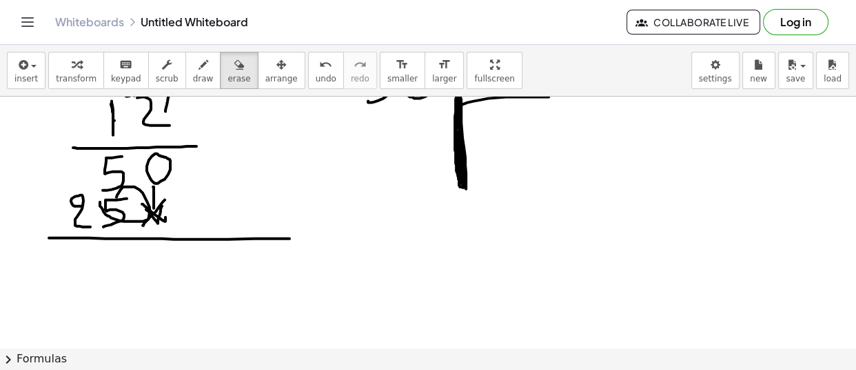
scroll to position [0, 0]
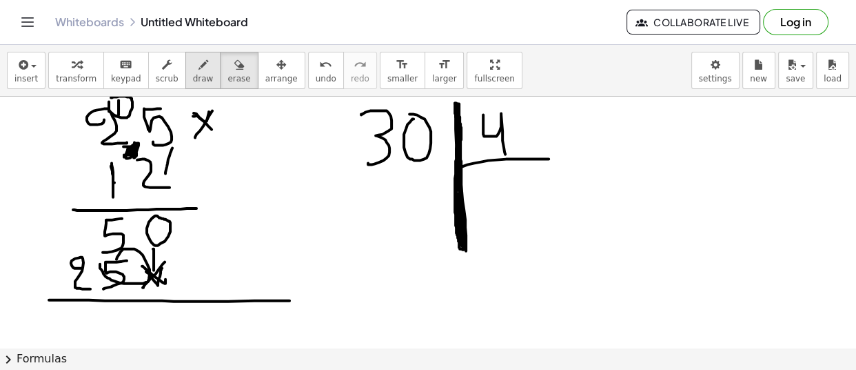
click at [199, 67] on icon "button" at bounding box center [204, 65] width 10 height 17
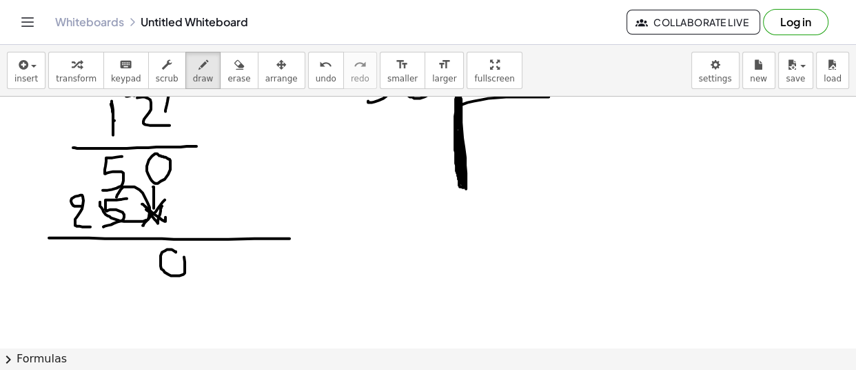
click at [170, 248] on div at bounding box center [428, 362] width 856 height 656
click at [125, 244] on div at bounding box center [428, 362] width 856 height 656
click at [74, 278] on div at bounding box center [428, 362] width 856 height 656
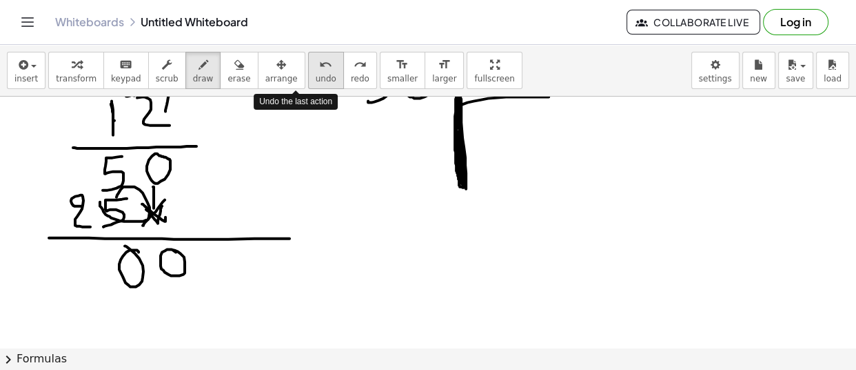
click at [316, 75] on span "undo" at bounding box center [326, 79] width 21 height 10
click at [86, 169] on div at bounding box center [428, 362] width 856 height 656
click at [88, 183] on div at bounding box center [428, 362] width 856 height 656
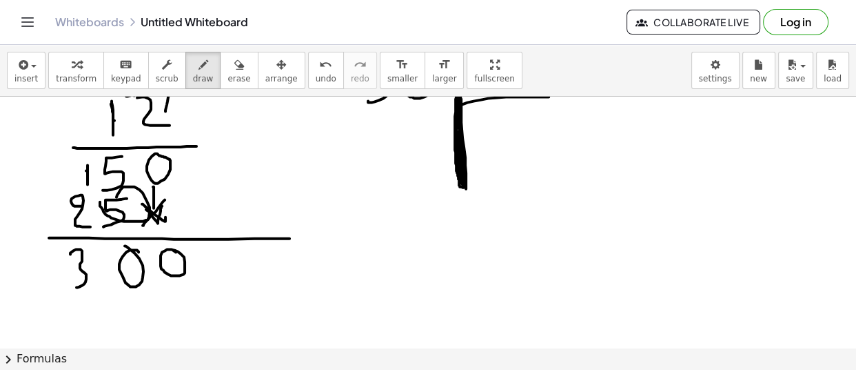
drag, startPoint x: 70, startPoint y: 252, endPoint x: 75, endPoint y: 279, distance: 27.3
click at [75, 285] on div at bounding box center [428, 362] width 856 height 656
drag, startPoint x: 85, startPoint y: 254, endPoint x: 69, endPoint y: 285, distance: 35.5
click at [69, 285] on div at bounding box center [428, 362] width 856 height 656
drag, startPoint x: 78, startPoint y: 283, endPoint x: 61, endPoint y: 285, distance: 17.4
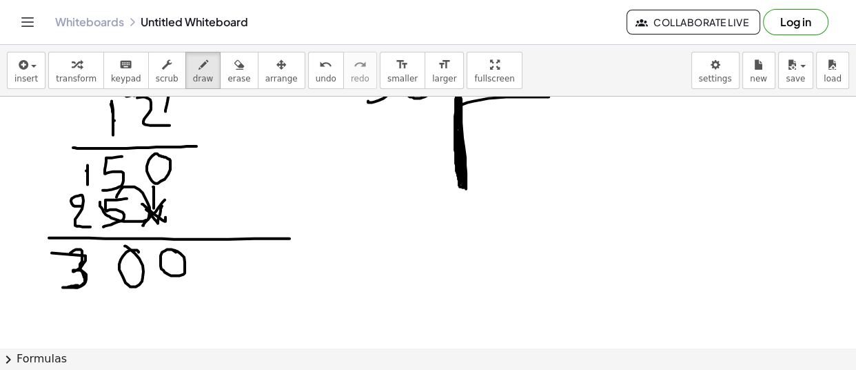
click at [61, 285] on div at bounding box center [428, 362] width 856 height 656
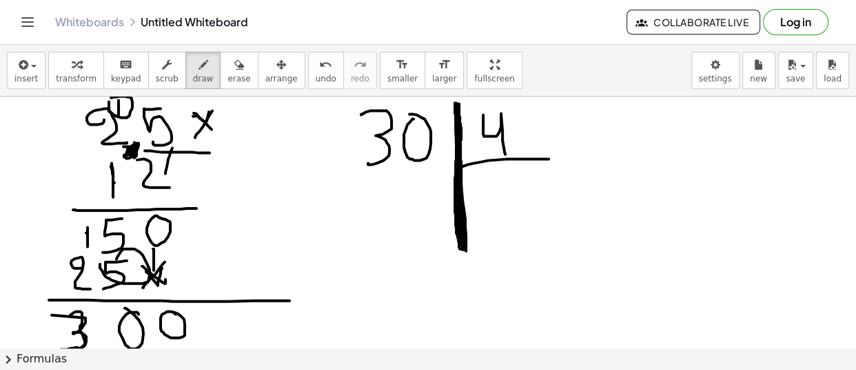
drag, startPoint x: 145, startPoint y: 150, endPoint x: 210, endPoint y: 152, distance: 64.9
drag, startPoint x: 209, startPoint y: 141, endPoint x: 220, endPoint y: 158, distance: 19.9
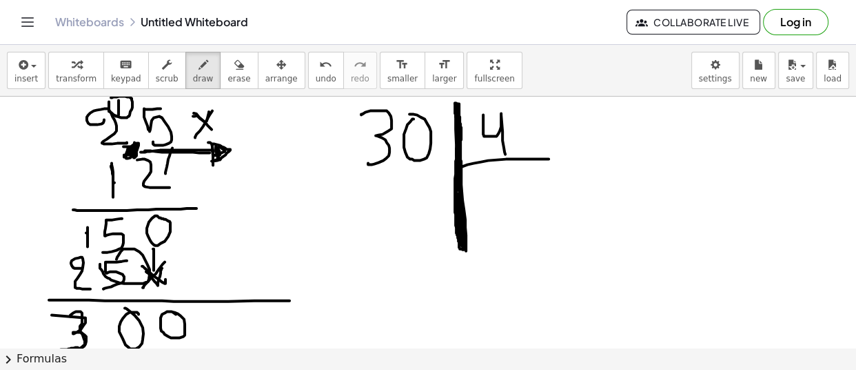
drag, startPoint x: 141, startPoint y: 151, endPoint x: 212, endPoint y: 149, distance: 71.1
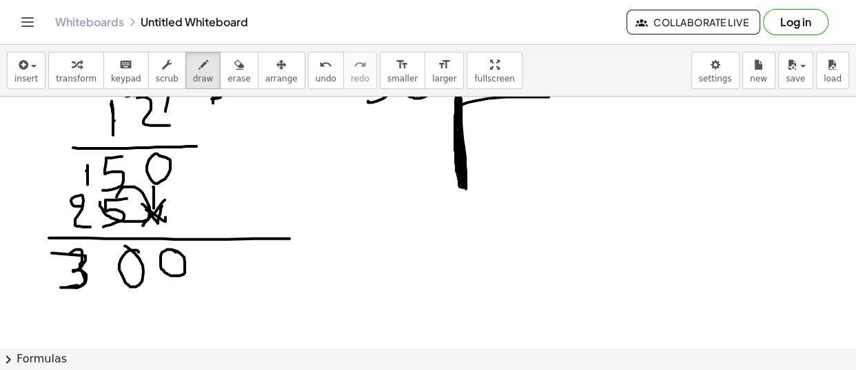
scroll to position [125, 0]
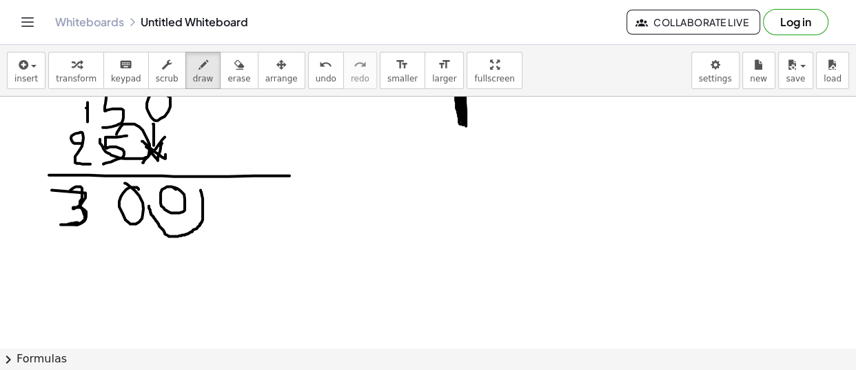
drag, startPoint x: 201, startPoint y: 188, endPoint x: 149, endPoint y: 204, distance: 54.1
click at [149, 204] on div at bounding box center [428, 300] width 856 height 656
drag, startPoint x: 154, startPoint y: 208, endPoint x: 148, endPoint y: 227, distance: 20.5
click at [148, 227] on div at bounding box center [428, 300] width 856 height 656
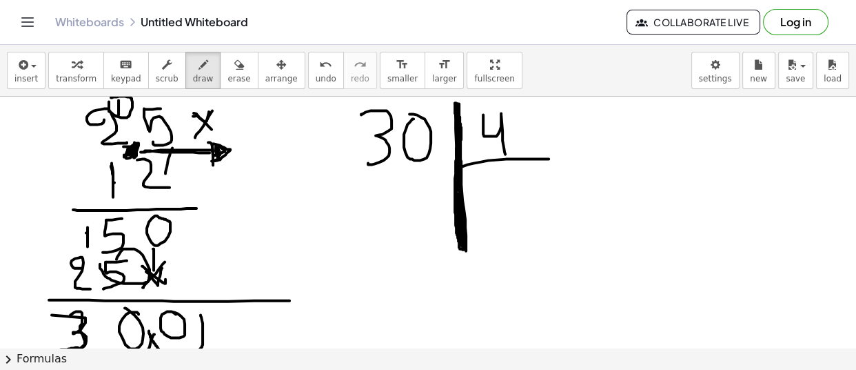
scroll to position [188, 0]
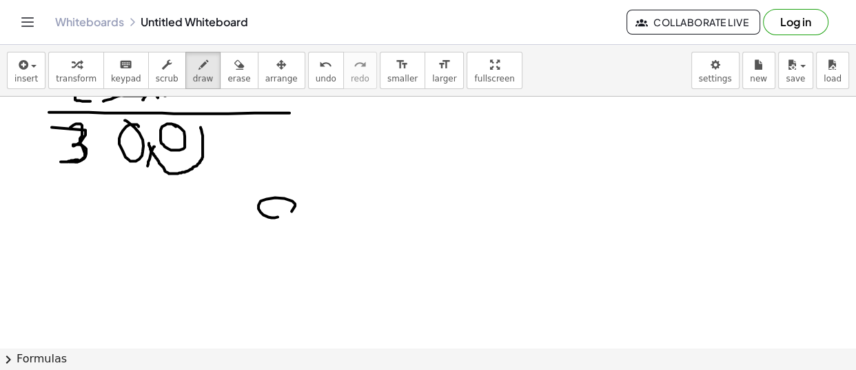
drag, startPoint x: 278, startPoint y: 215, endPoint x: 289, endPoint y: 241, distance: 27.8
click at [289, 241] on div at bounding box center [428, 237] width 856 height 656
drag, startPoint x: 311, startPoint y: 234, endPoint x: 292, endPoint y: 252, distance: 25.8
click at [289, 255] on div at bounding box center [428, 237] width 856 height 656
drag, startPoint x: 341, startPoint y: 227, endPoint x: 341, endPoint y: 240, distance: 13.1
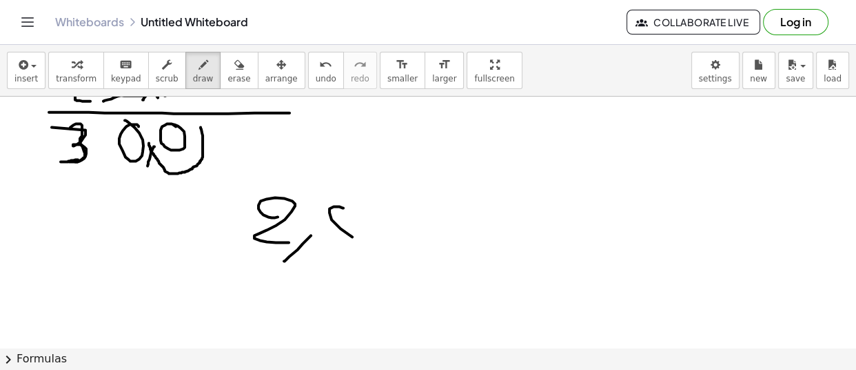
click at [322, 243] on div at bounding box center [428, 237] width 856 height 656
drag, startPoint x: 368, startPoint y: 199, endPoint x: 433, endPoint y: 223, distance: 69.2
click at [415, 237] on div at bounding box center [428, 237] width 856 height 656
drag, startPoint x: 463, startPoint y: 192, endPoint x: 503, endPoint y: 238, distance: 61.1
click at [503, 239] on div at bounding box center [428, 237] width 856 height 656
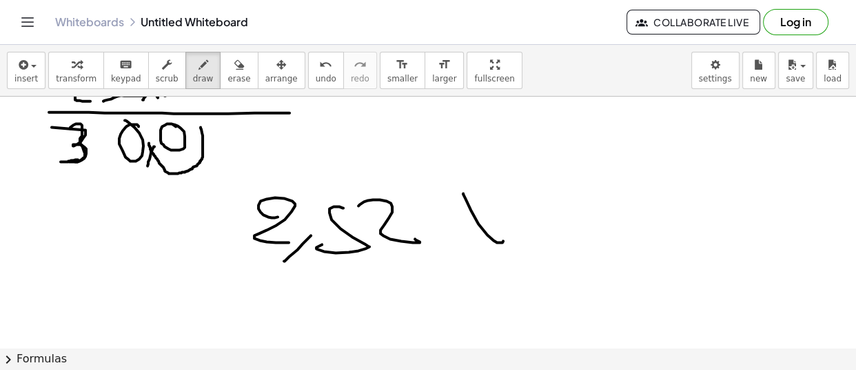
drag, startPoint x: 490, startPoint y: 208, endPoint x: 434, endPoint y: 252, distance: 72.2
click at [443, 246] on div at bounding box center [428, 237] width 856 height 656
drag, startPoint x: 331, startPoint y: 276, endPoint x: 365, endPoint y: 283, distance: 34.6
click at [363, 303] on div at bounding box center [428, 237] width 856 height 656
drag, startPoint x: 370, startPoint y: 272, endPoint x: 385, endPoint y: 274, distance: 15.4
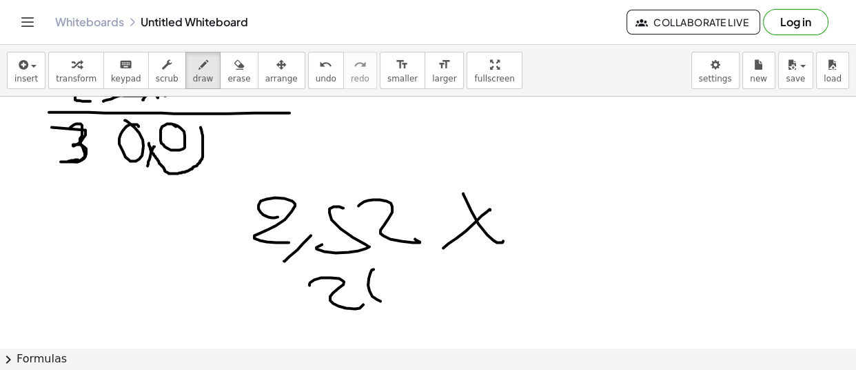
click at [394, 261] on div at bounding box center [428, 237] width 856 height 656
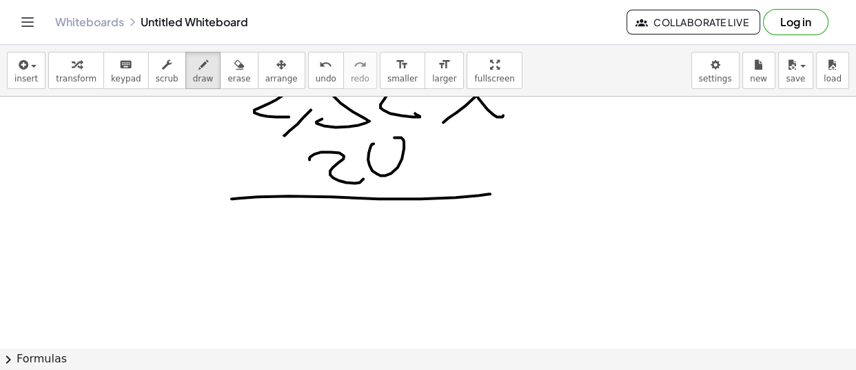
drag, startPoint x: 232, startPoint y: 197, endPoint x: 490, endPoint y: 192, distance: 258.6
click at [490, 192] on div at bounding box center [428, 111] width 856 height 656
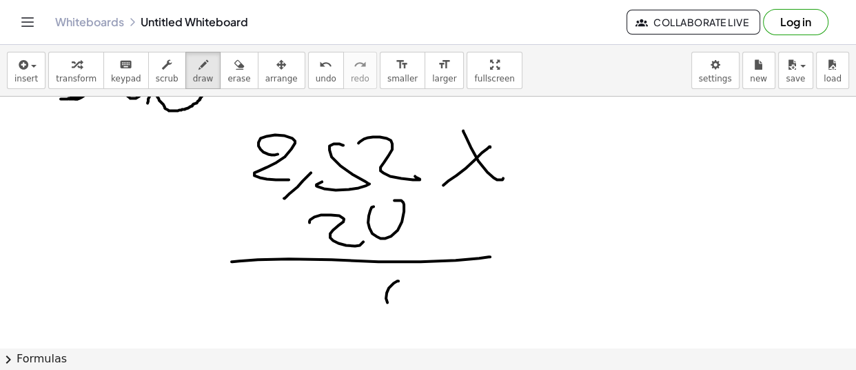
drag, startPoint x: 399, startPoint y: 279, endPoint x: 388, endPoint y: 271, distance: 13.2
click at [396, 272] on div at bounding box center [428, 174] width 856 height 656
drag, startPoint x: 335, startPoint y: 282, endPoint x: 337, endPoint y: 275, distance: 7.2
click at [341, 275] on div at bounding box center [428, 174] width 856 height 656
drag, startPoint x: 281, startPoint y: 278, endPoint x: 307, endPoint y: 295, distance: 30.8
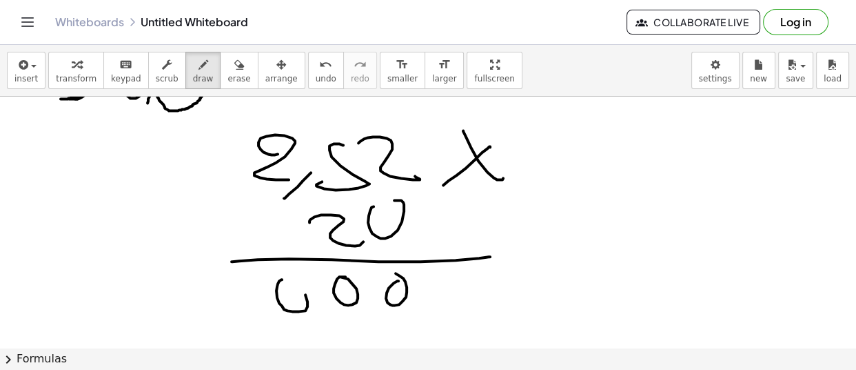
click at [274, 273] on div at bounding box center [428, 174] width 856 height 656
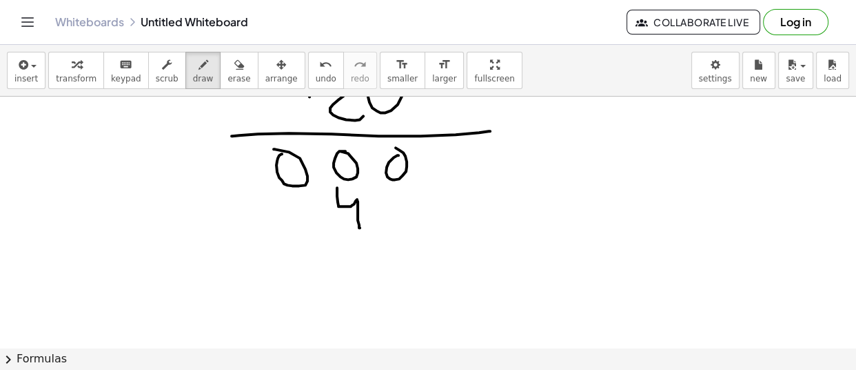
drag, startPoint x: 338, startPoint y: 201, endPoint x: 360, endPoint y: 226, distance: 33.7
click at [360, 226] on div at bounding box center [428, 49] width 856 height 656
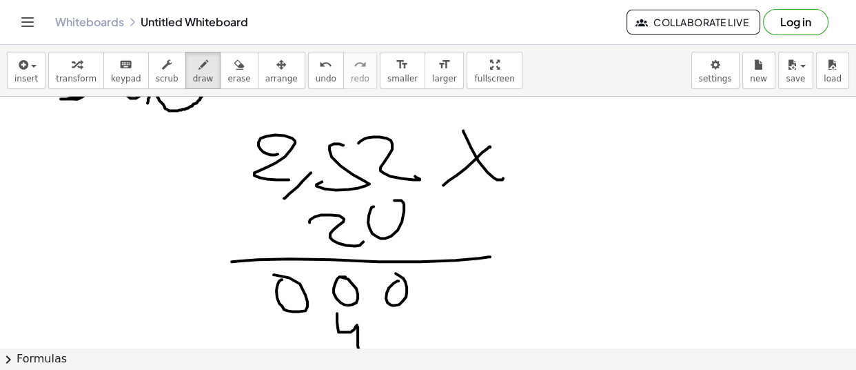
scroll to position [313, 0]
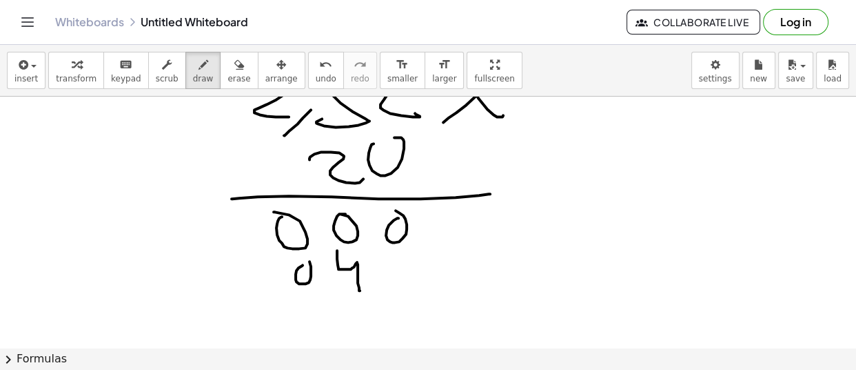
drag, startPoint x: 303, startPoint y: 263, endPoint x: 301, endPoint y: 230, distance: 33.1
click at [297, 252] on div at bounding box center [428, 111] width 856 height 656
drag, startPoint x: 249, startPoint y: 254, endPoint x: 241, endPoint y: 301, distance: 47.6
click at [253, 290] on div at bounding box center [428, 111] width 856 height 656
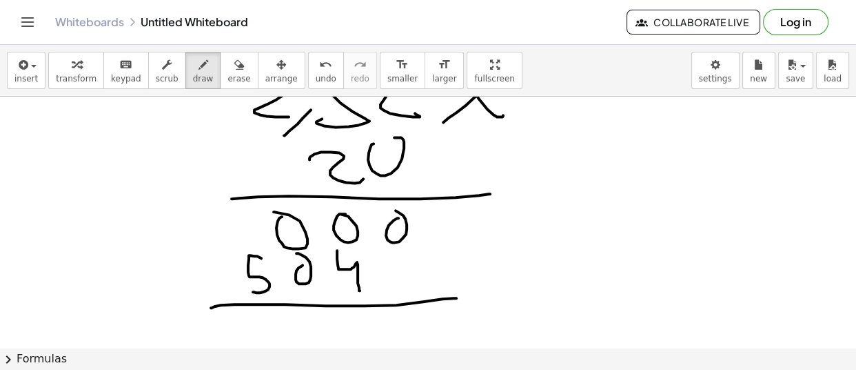
drag, startPoint x: 214, startPoint y: 305, endPoint x: 457, endPoint y: 297, distance: 242.2
click at [457, 297] on div at bounding box center [428, 111] width 856 height 656
drag, startPoint x: 427, startPoint y: 317, endPoint x: 402, endPoint y: 311, distance: 25.4
click at [409, 311] on div at bounding box center [428, 111] width 856 height 656
drag, startPoint x: 355, startPoint y: 311, endPoint x: 377, endPoint y: 333, distance: 30.7
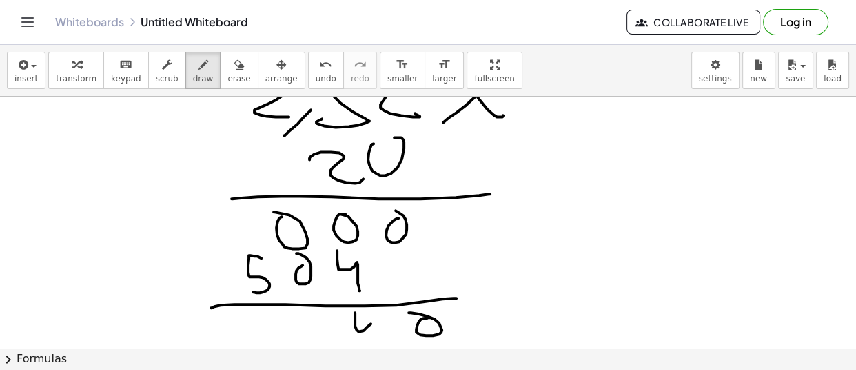
click at [377, 335] on div at bounding box center [428, 111] width 856 height 656
click at [319, 313] on div at bounding box center [428, 111] width 856 height 656
drag, startPoint x: 252, startPoint y: 310, endPoint x: 278, endPoint y: 338, distance: 38.5
click at [266, 345] on div at bounding box center [428, 111] width 856 height 656
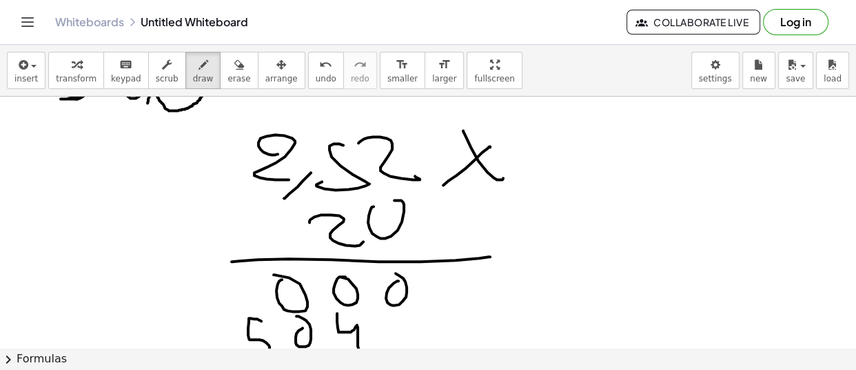
scroll to position [188, 0]
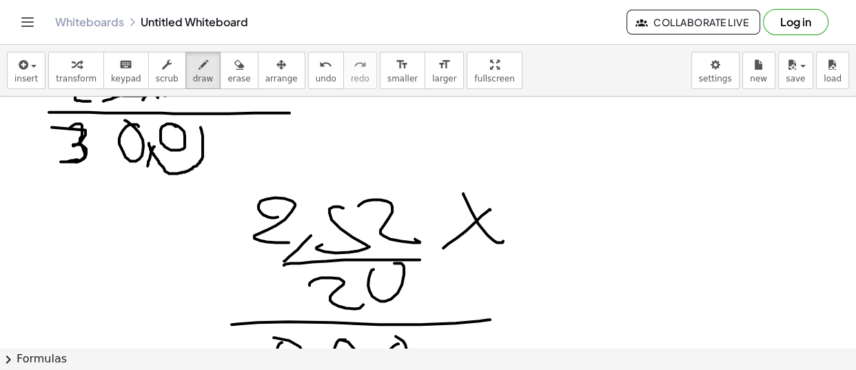
drag, startPoint x: 284, startPoint y: 263, endPoint x: 440, endPoint y: 258, distance: 155.9
click at [440, 258] on div at bounding box center [428, 237] width 856 height 656
drag, startPoint x: 434, startPoint y: 255, endPoint x: 438, endPoint y: 262, distance: 8.0
click at [438, 262] on div at bounding box center [428, 237] width 856 height 656
drag, startPoint x: 443, startPoint y: 254, endPoint x: 437, endPoint y: 260, distance: 8.8
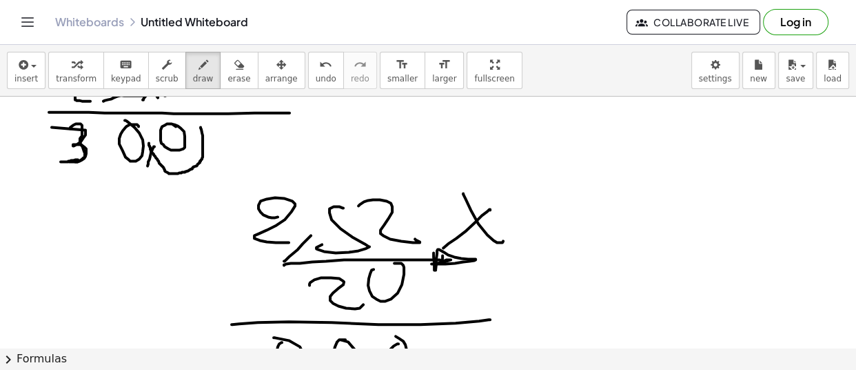
click at [445, 260] on div at bounding box center [428, 237] width 856 height 656
drag, startPoint x: 334, startPoint y: 192, endPoint x: 373, endPoint y: 183, distance: 40.2
click at [373, 183] on div at bounding box center [428, 237] width 856 height 656
drag, startPoint x: 352, startPoint y: 146, endPoint x: 377, endPoint y: 155, distance: 26.6
click at [377, 155] on div at bounding box center [428, 237] width 856 height 656
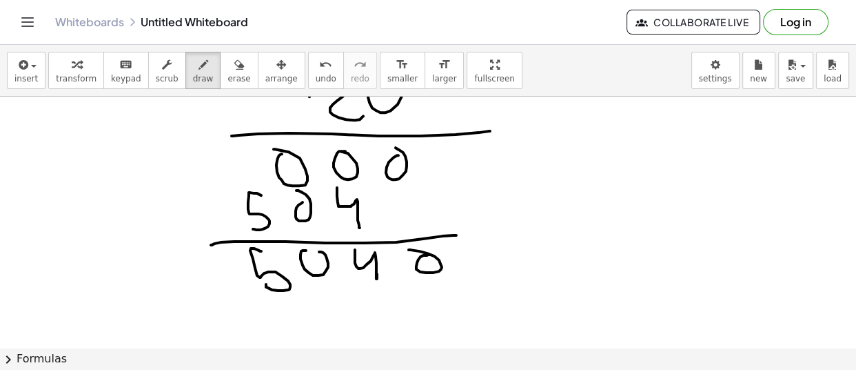
scroll to position [404, 0]
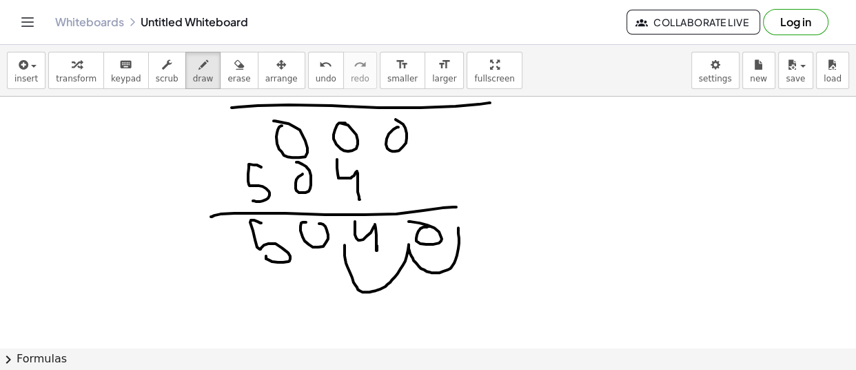
drag, startPoint x: 459, startPoint y: 226, endPoint x: 345, endPoint y: 243, distance: 115.1
click at [345, 243] on div at bounding box center [428, 195] width 856 height 1007
drag, startPoint x: 331, startPoint y: 247, endPoint x: 340, endPoint y: 239, distance: 11.7
click at [340, 243] on div at bounding box center [428, 195] width 856 height 1007
drag, startPoint x: 340, startPoint y: 237, endPoint x: 332, endPoint y: 362, distance: 125.1
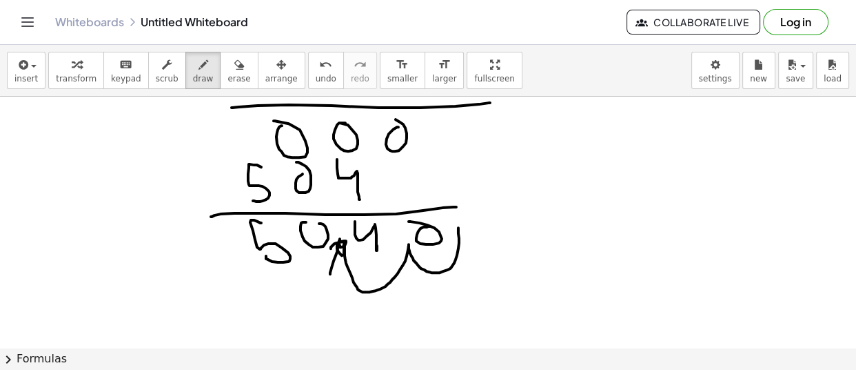
click at [330, 272] on div at bounding box center [428, 195] width 856 height 1007
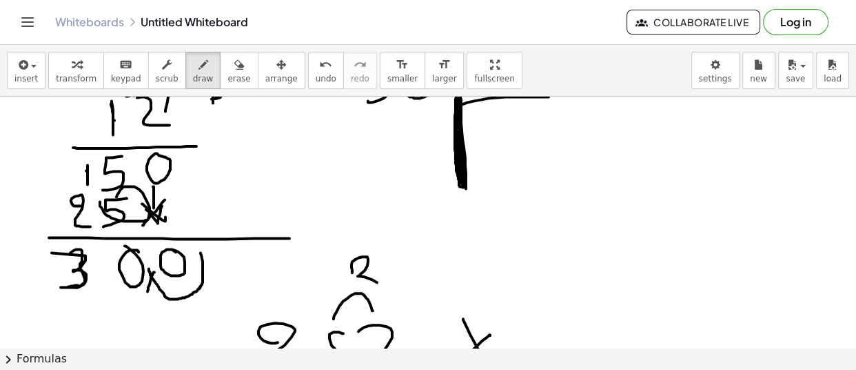
scroll to position [0, 0]
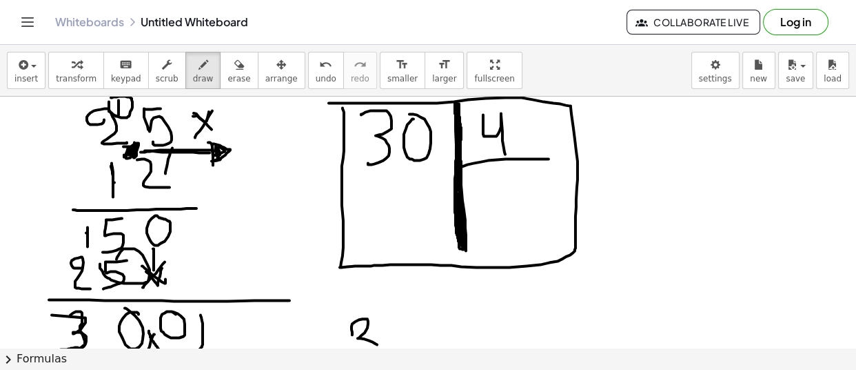
drag, startPoint x: 329, startPoint y: 102, endPoint x: 343, endPoint y: 107, distance: 14.6
drag, startPoint x: 520, startPoint y: 114, endPoint x: 528, endPoint y: 99, distance: 17.0
drag, startPoint x: 365, startPoint y: 174, endPoint x: 423, endPoint y: 170, distance: 58.8
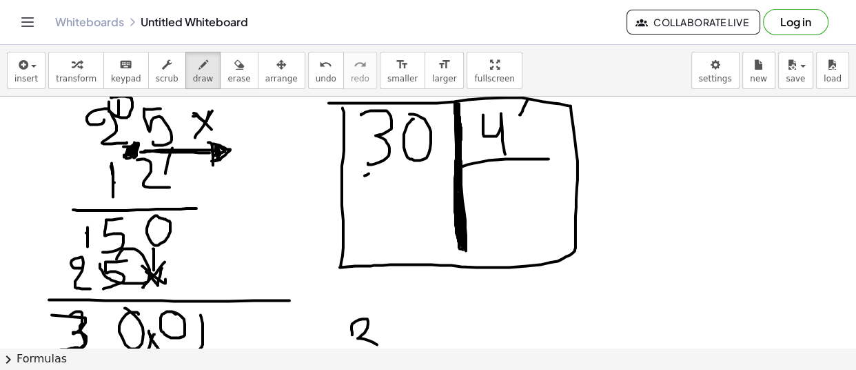
drag, startPoint x: 477, startPoint y: 184, endPoint x: 478, endPoint y: 199, distance: 14.5
drag, startPoint x: 398, startPoint y: 116, endPoint x: 398, endPoint y: 123, distance: 7.6
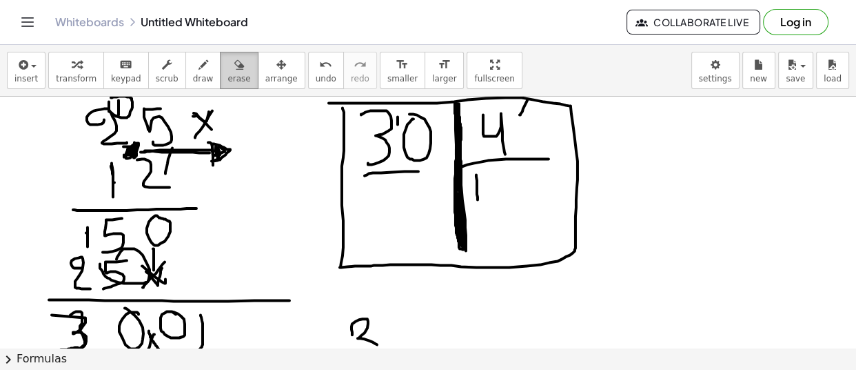
click at [234, 72] on icon "button" at bounding box center [239, 65] width 10 height 17
drag, startPoint x: 378, startPoint y: 194, endPoint x: 394, endPoint y: 191, distance: 16.1
click at [193, 82] on span "draw" at bounding box center [203, 79] width 21 height 10
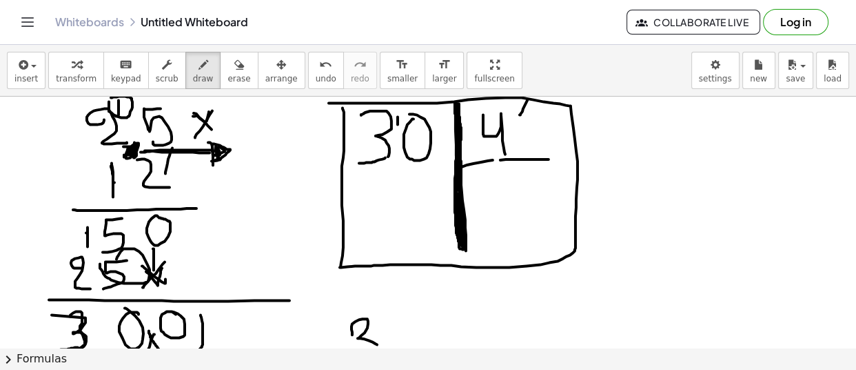
drag, startPoint x: 385, startPoint y: 157, endPoint x: 359, endPoint y: 162, distance: 26.8
drag, startPoint x: 457, startPoint y: 172, endPoint x: 455, endPoint y: 231, distance: 58.6
drag, startPoint x: 532, startPoint y: 134, endPoint x: 616, endPoint y: 130, distance: 84.9
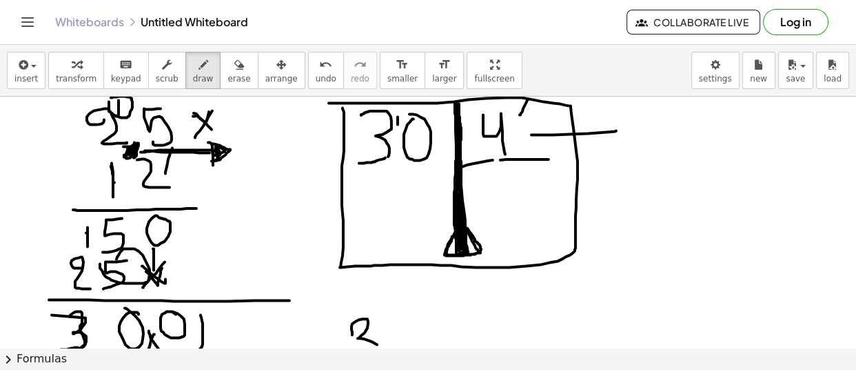
drag, startPoint x: 644, startPoint y: 109, endPoint x: 659, endPoint y: 130, distance: 25.8
drag, startPoint x: 668, startPoint y: 121, endPoint x: 676, endPoint y: 114, distance: 10.3
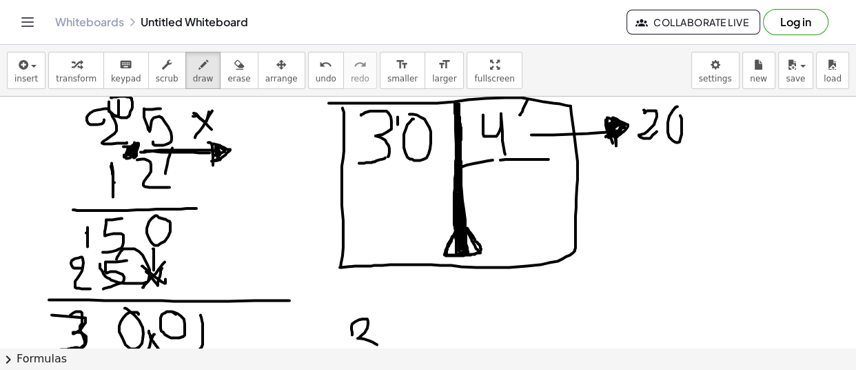
drag, startPoint x: 650, startPoint y: 137, endPoint x: 662, endPoint y: 137, distance: 12.4
drag, startPoint x: 642, startPoint y: 109, endPoint x: 499, endPoint y: 110, distance: 143.4
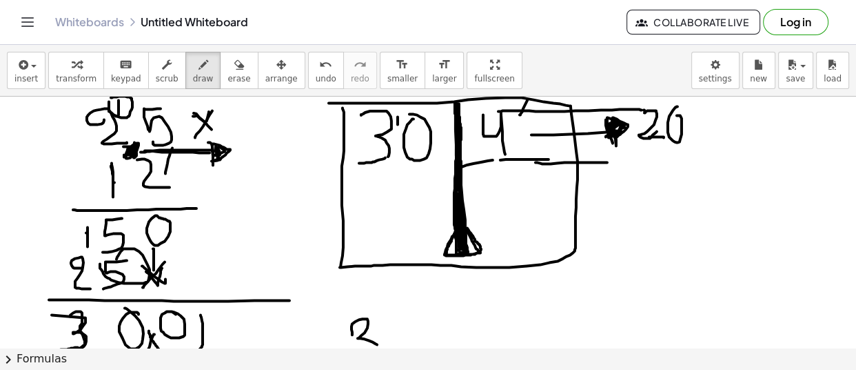
drag, startPoint x: 536, startPoint y: 161, endPoint x: 608, endPoint y: 161, distance: 71.7
drag, startPoint x: 610, startPoint y: 159, endPoint x: 629, endPoint y: 161, distance: 18.7
drag, startPoint x: 690, startPoint y: 122, endPoint x: 694, endPoint y: 154, distance: 32.7
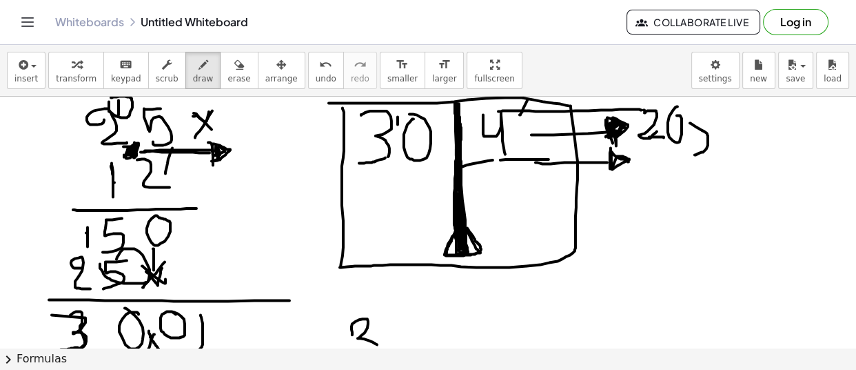
drag, startPoint x: 645, startPoint y: 151, endPoint x: 657, endPoint y: 152, distance: 11.8
drag, startPoint x: 661, startPoint y: 151, endPoint x: 678, endPoint y: 178, distance: 31.6
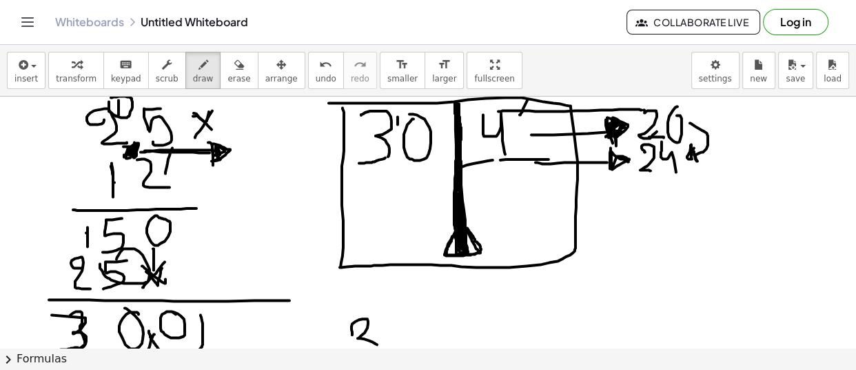
drag, startPoint x: 551, startPoint y: 185, endPoint x: 627, endPoint y: 192, distance: 76.2
drag, startPoint x: 685, startPoint y: 166, endPoint x: 692, endPoint y: 208, distance: 41.9
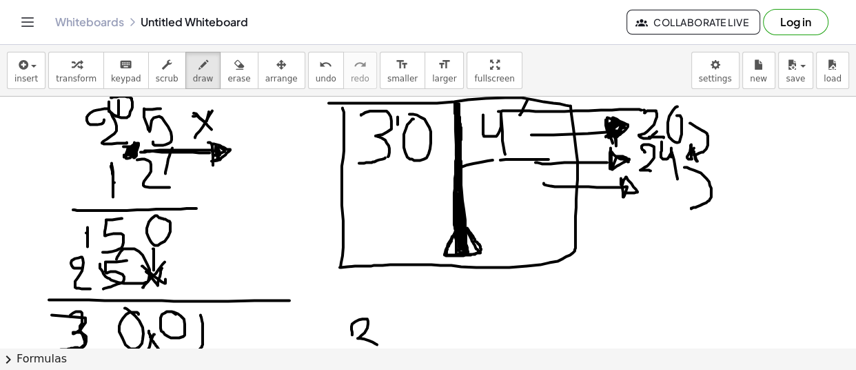
drag, startPoint x: 690, startPoint y: 199, endPoint x: 683, endPoint y: 206, distance: 10.7
drag, startPoint x: 643, startPoint y: 192, endPoint x: 656, endPoint y: 202, distance: 15.7
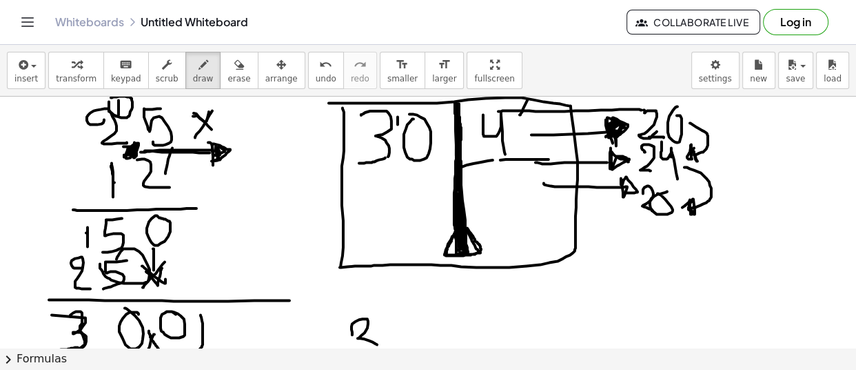
drag, startPoint x: 666, startPoint y: 185, endPoint x: 662, endPoint y: 193, distance: 8.6
drag, startPoint x: 562, startPoint y: 222, endPoint x: 618, endPoint y: 218, distance: 56.0
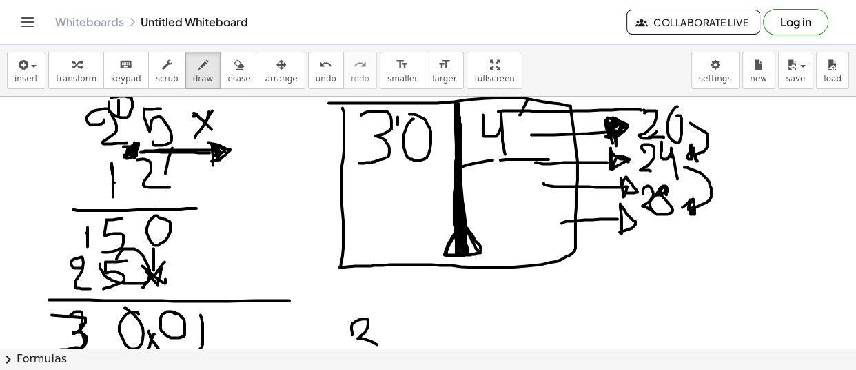
drag, startPoint x: 621, startPoint y: 219, endPoint x: 620, endPoint y: 231, distance: 11.8
drag, startPoint x: 686, startPoint y: 214, endPoint x: 696, endPoint y: 254, distance: 41.1
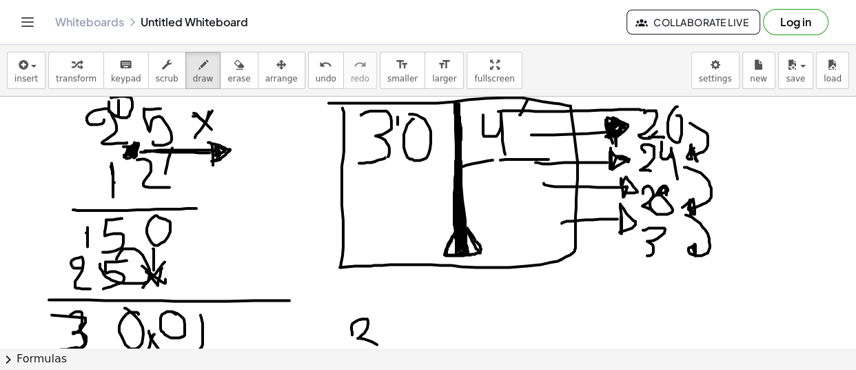
drag, startPoint x: 643, startPoint y: 229, endPoint x: 669, endPoint y: 239, distance: 27.5
drag, startPoint x: 668, startPoint y: 232, endPoint x: 674, endPoint y: 248, distance: 16.8
drag, startPoint x: 672, startPoint y: 246, endPoint x: 680, endPoint y: 245, distance: 8.3
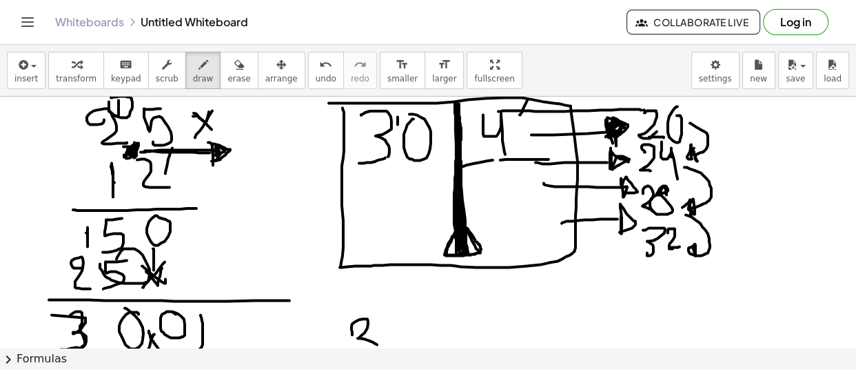
drag, startPoint x: 708, startPoint y: 126, endPoint x: 784, endPoint y: 71, distance: 94.4
click at [775, 76] on div "insert select one: Math Expression Function Text Youtube Video Graphing Geometr…" at bounding box center [428, 207] width 856 height 325
drag, startPoint x: 708, startPoint y: 156, endPoint x: 727, endPoint y: 145, distance: 22.2
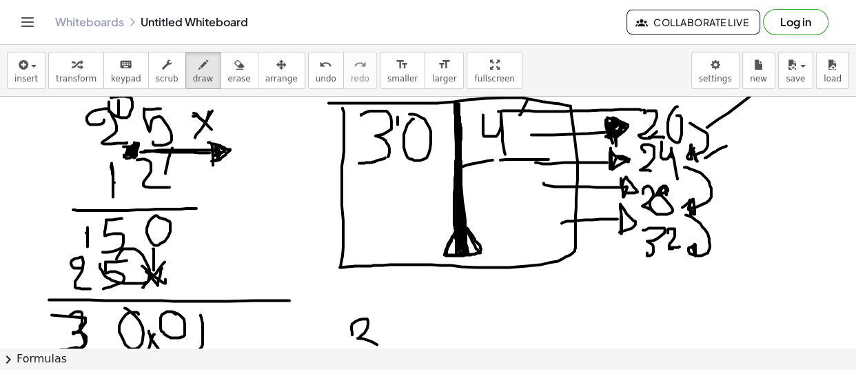
drag, startPoint x: 709, startPoint y: 167, endPoint x: 721, endPoint y: 157, distance: 15.7
drag, startPoint x: 701, startPoint y: 125, endPoint x: 725, endPoint y: 104, distance: 31.8
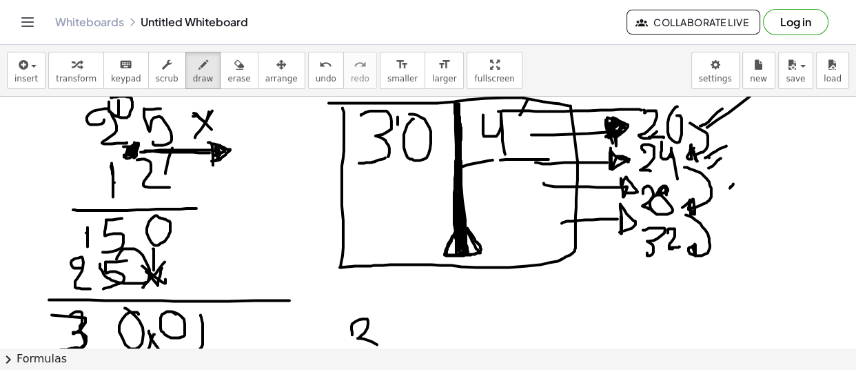
drag, startPoint x: 710, startPoint y: 157, endPoint x: 727, endPoint y: 143, distance: 21.7
drag, startPoint x: 710, startPoint y: 179, endPoint x: 725, endPoint y: 168, distance: 18.4
drag, startPoint x: 716, startPoint y: 199, endPoint x: 730, endPoint y: 202, distance: 14.1
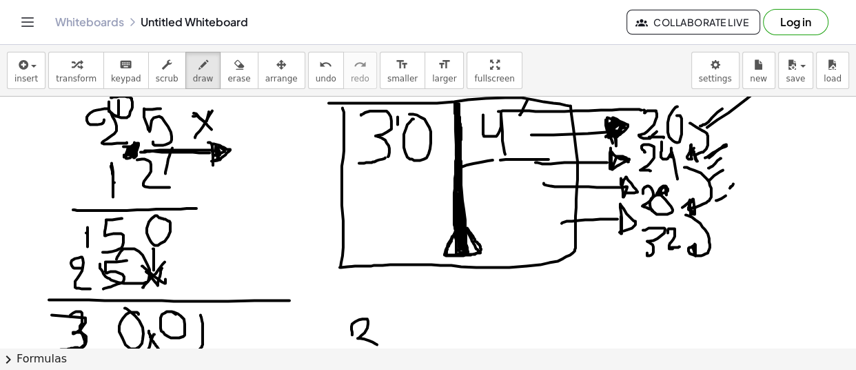
drag, startPoint x: 731, startPoint y: 206, endPoint x: 747, endPoint y: 216, distance: 18.6
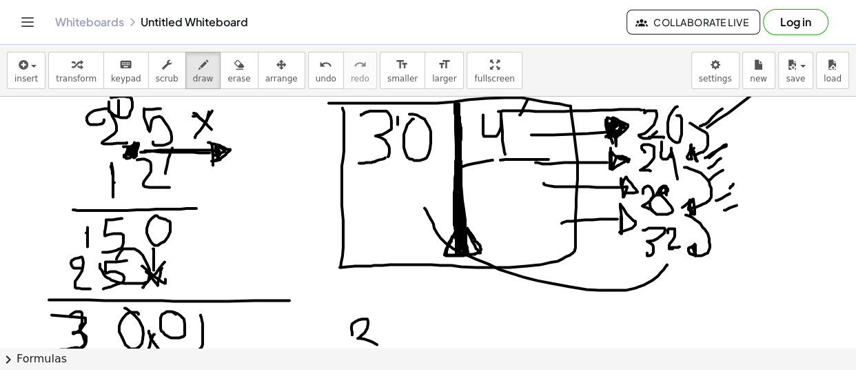
drag, startPoint x: 668, startPoint y: 263, endPoint x: 421, endPoint y: 199, distance: 255.1
drag, startPoint x: 417, startPoint y: 191, endPoint x: 425, endPoint y: 199, distance: 11.2
drag, startPoint x: 653, startPoint y: 177, endPoint x: 640, endPoint y: 175, distance: 13.3
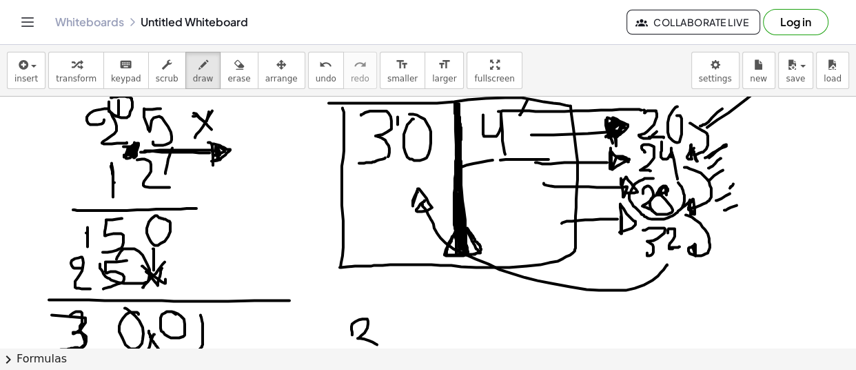
drag, startPoint x: 628, startPoint y: 199, endPoint x: 432, endPoint y: 194, distance: 196.6
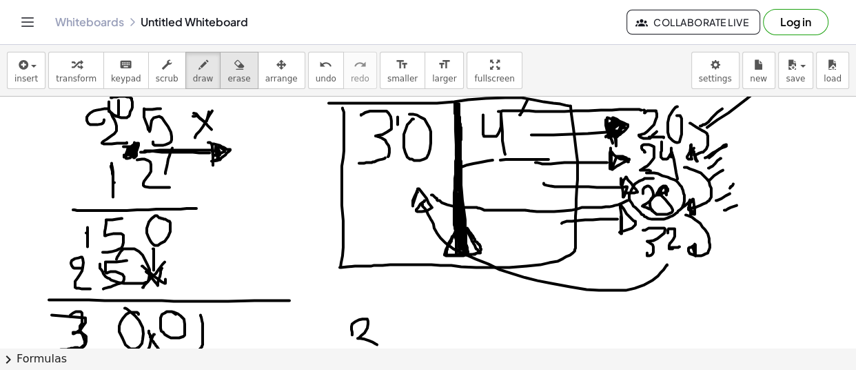
click at [228, 68] on div "button" at bounding box center [239, 64] width 23 height 17
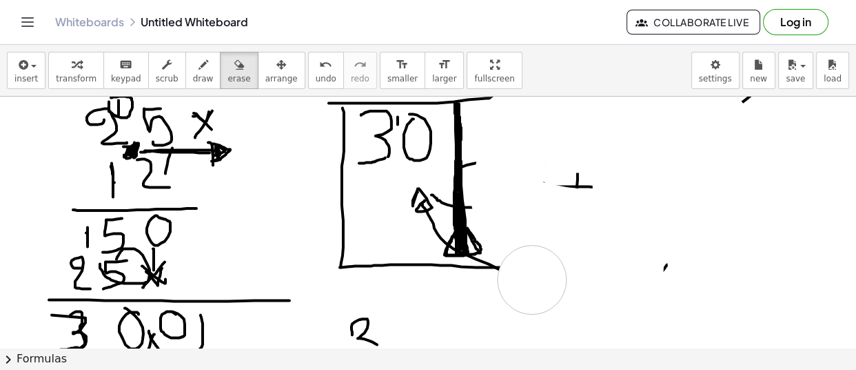
drag, startPoint x: 627, startPoint y: 154, endPoint x: 532, endPoint y: 279, distance: 156.0
click at [199, 68] on icon "button" at bounding box center [204, 65] width 10 height 17
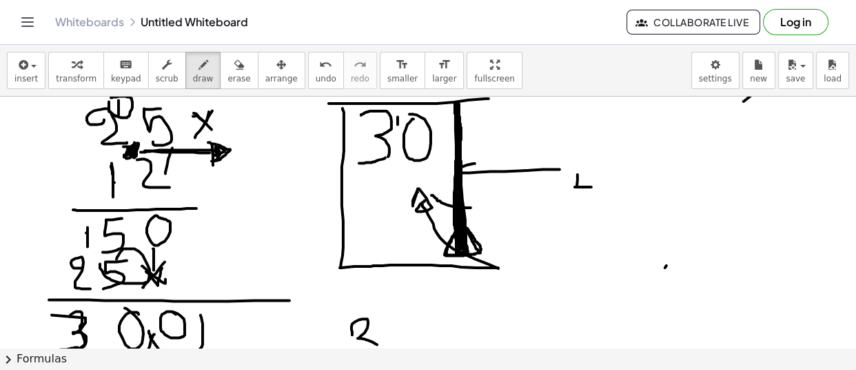
drag, startPoint x: 505, startPoint y: 170, endPoint x: 562, endPoint y: 168, distance: 57.3
drag, startPoint x: 483, startPoint y: 103, endPoint x: 514, endPoint y: 146, distance: 53.4
drag, startPoint x: 475, startPoint y: 181, endPoint x: 501, endPoint y: 214, distance: 41.8
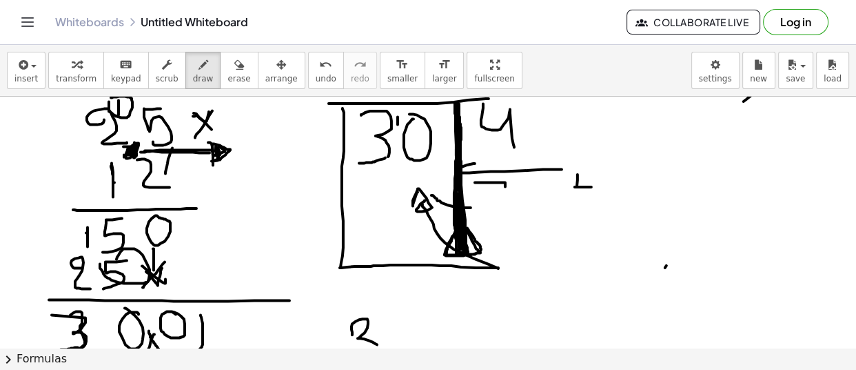
drag, startPoint x: 490, startPoint y: 199, endPoint x: 525, endPoint y: 199, distance: 34.5
drag, startPoint x: 504, startPoint y: 199, endPoint x: 498, endPoint y: 217, distance: 19.6
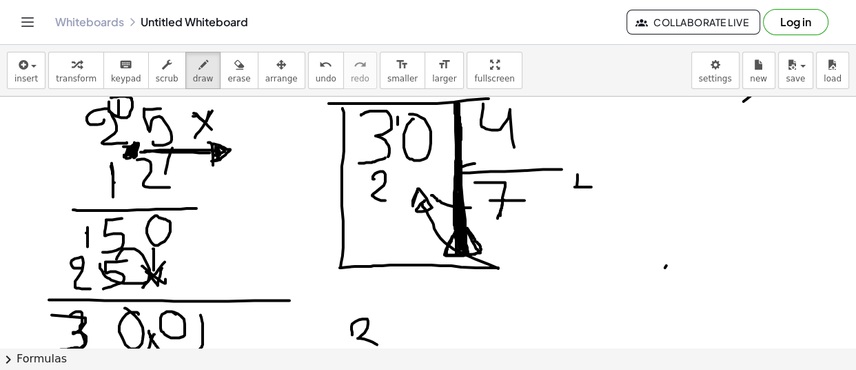
drag, startPoint x: 374, startPoint y: 178, endPoint x: 397, endPoint y: 174, distance: 22.3
drag, startPoint x: 411, startPoint y: 181, endPoint x: 404, endPoint y: 172, distance: 11.9
drag, startPoint x: 353, startPoint y: 215, endPoint x: 446, endPoint y: 207, distance: 93.5
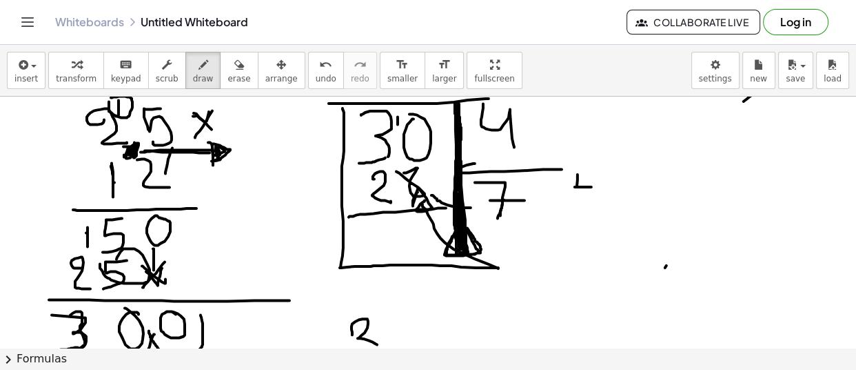
drag, startPoint x: 348, startPoint y: 124, endPoint x: 363, endPoint y: 143, distance: 24.0
drag, startPoint x: 419, startPoint y: 225, endPoint x: 438, endPoint y: 250, distance: 31.6
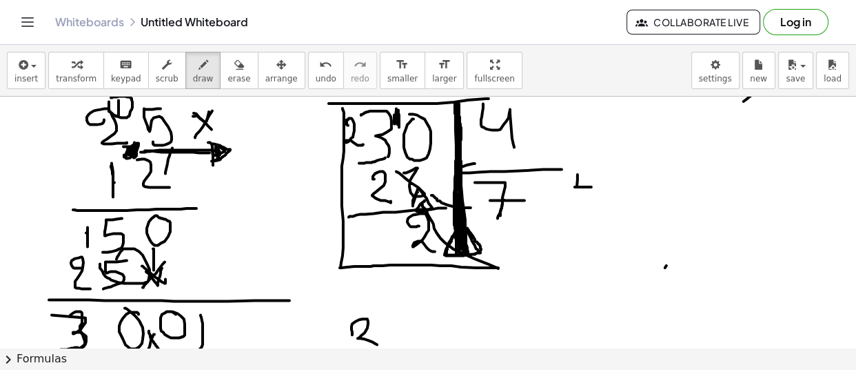
drag, startPoint x: 365, startPoint y: 114, endPoint x: 337, endPoint y: 144, distance: 41.0
drag, startPoint x: 391, startPoint y: 157, endPoint x: 356, endPoint y: 208, distance: 61.4
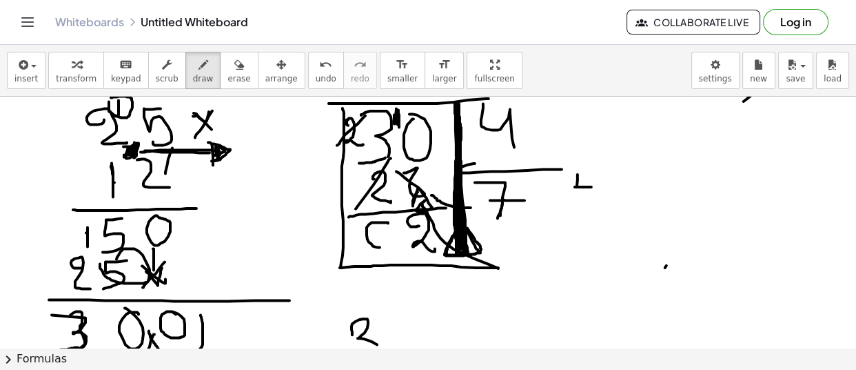
drag, startPoint x: 388, startPoint y: 221, endPoint x: 365, endPoint y: 221, distance: 22.8
click at [228, 75] on span "erase" at bounding box center [239, 79] width 23 height 10
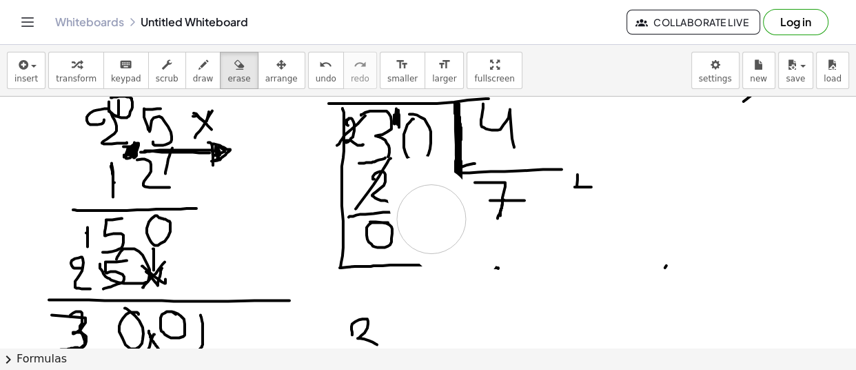
drag, startPoint x: 445, startPoint y: 239, endPoint x: 421, endPoint y: 223, distance: 28.9
click at [193, 74] on span "draw" at bounding box center [203, 79] width 21 height 10
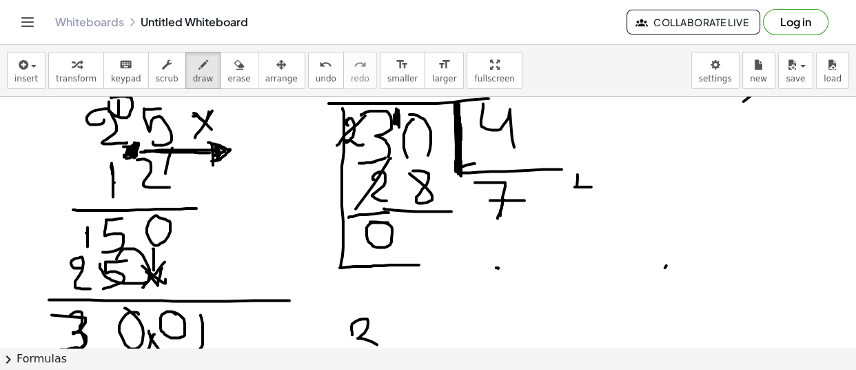
drag, startPoint x: 394, startPoint y: 209, endPoint x: 452, endPoint y: 210, distance: 57.3
drag, startPoint x: 413, startPoint y: 227, endPoint x: 470, endPoint y: 217, distance: 57.5
drag, startPoint x: 461, startPoint y: 163, endPoint x: 463, endPoint y: 272, distance: 109.7
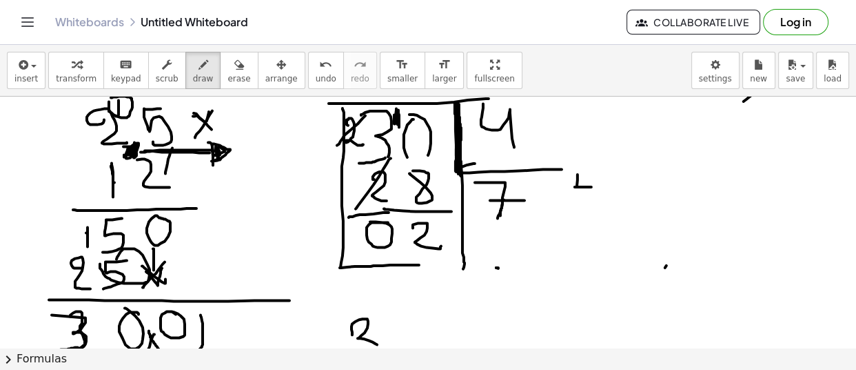
drag, startPoint x: 548, startPoint y: 177, endPoint x: 551, endPoint y: 206, distance: 29.8
drag, startPoint x: 414, startPoint y: 262, endPoint x: 445, endPoint y: 285, distance: 38.9
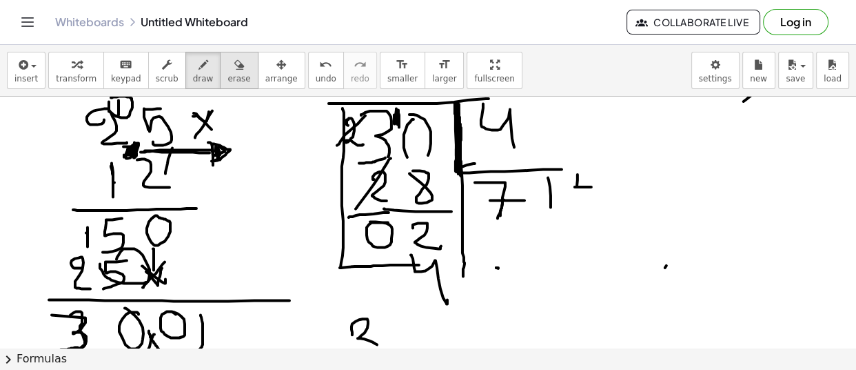
click at [234, 69] on icon "button" at bounding box center [239, 65] width 10 height 17
drag, startPoint x: 408, startPoint y: 285, endPoint x: 454, endPoint y: 292, distance: 46.7
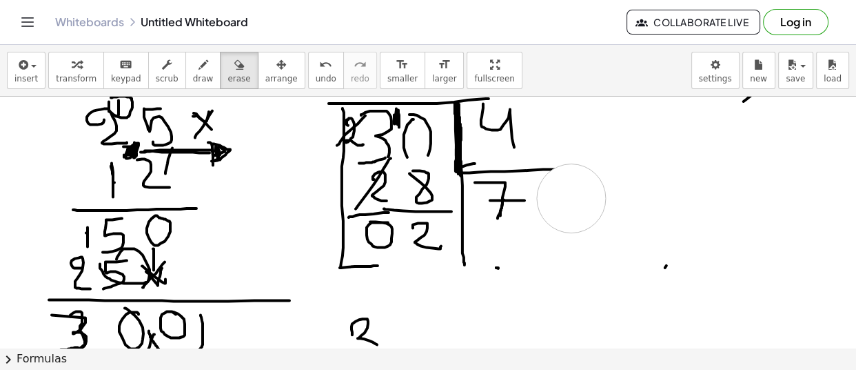
drag, startPoint x: 589, startPoint y: 232, endPoint x: 572, endPoint y: 197, distance: 38.5
click at [193, 75] on span "draw" at bounding box center [203, 79] width 21 height 10
drag, startPoint x: 354, startPoint y: 214, endPoint x: 437, endPoint y: 213, distance: 83.4
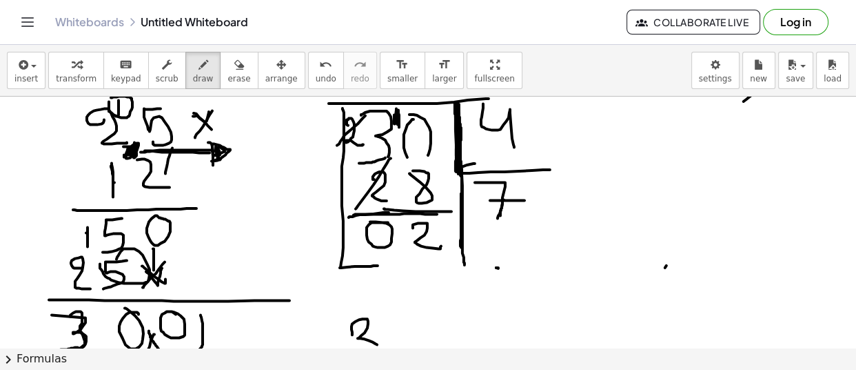
drag, startPoint x: 462, startPoint y: 168, endPoint x: 461, endPoint y: 247, distance: 79.3
drag, startPoint x: 457, startPoint y: 169, endPoint x: 459, endPoint y: 268, distance: 98.6
drag, startPoint x: 532, startPoint y: 211, endPoint x: 519, endPoint y: 229, distance: 21.8
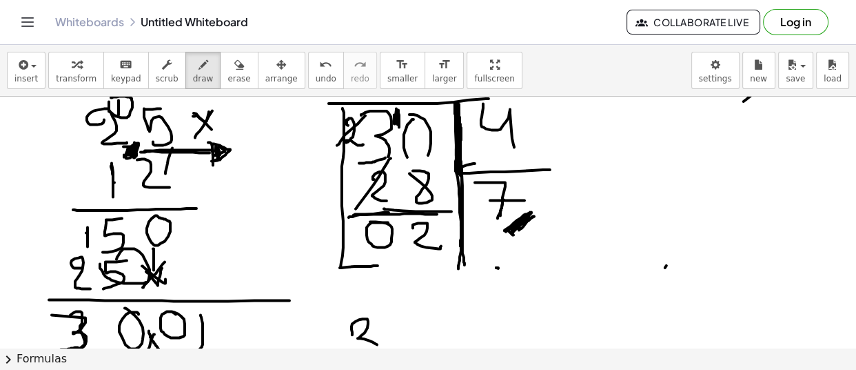
drag, startPoint x: 530, startPoint y: 216, endPoint x: 523, endPoint y: 219, distance: 7.4
drag, startPoint x: 508, startPoint y: 211, endPoint x: 502, endPoint y: 219, distance: 10.3
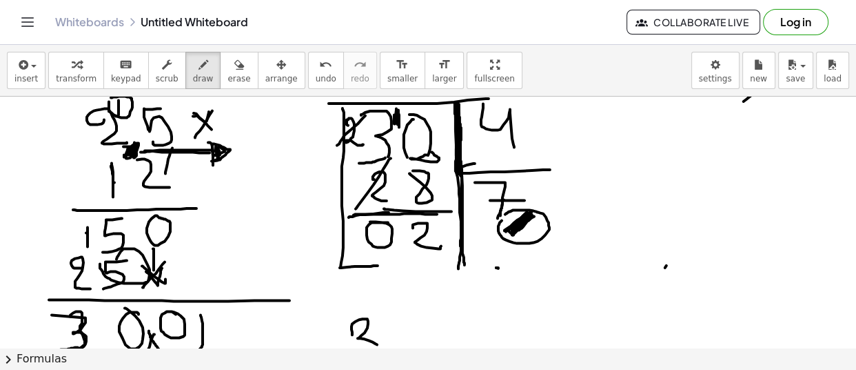
drag, startPoint x: 417, startPoint y: 158, endPoint x: 432, endPoint y: 151, distance: 16.7
drag, startPoint x: 530, startPoint y: 213, endPoint x: 520, endPoint y: 224, distance: 15.1
drag, startPoint x: 455, startPoint y: 219, endPoint x: 442, endPoint y: 219, distance: 13.1
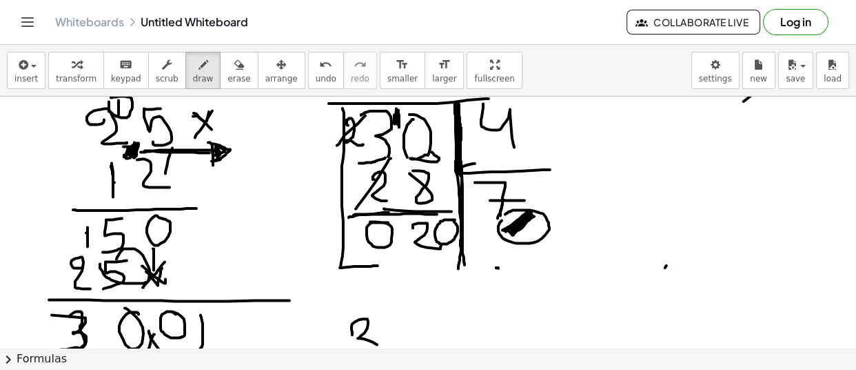
drag, startPoint x: 492, startPoint y: 219, endPoint x: 454, endPoint y: 220, distance: 38.6
drag, startPoint x: 456, startPoint y: 214, endPoint x: 452, endPoint y: 220, distance: 7.5
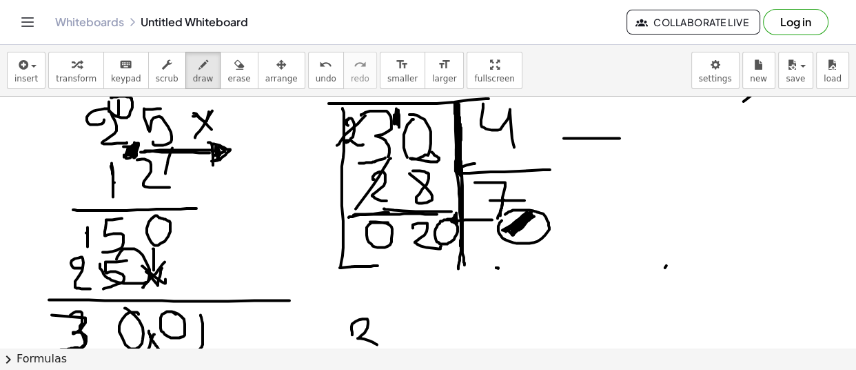
drag, startPoint x: 588, startPoint y: 137, endPoint x: 627, endPoint y: 135, distance: 38.7
drag, startPoint x: 626, startPoint y: 135, endPoint x: 624, endPoint y: 143, distance: 8.5
drag, startPoint x: 630, startPoint y: 130, endPoint x: 634, endPoint y: 137, distance: 9.0
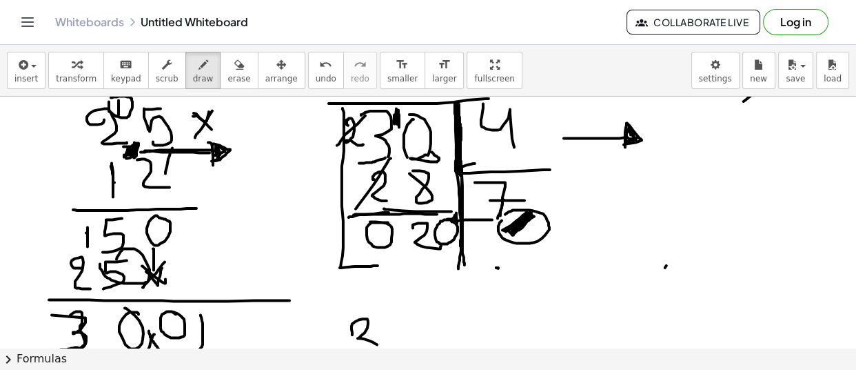
drag, startPoint x: 628, startPoint y: 135, endPoint x: 641, endPoint y: 134, distance: 13.1
drag, startPoint x: 659, startPoint y: 129, endPoint x: 679, endPoint y: 133, distance: 20.4
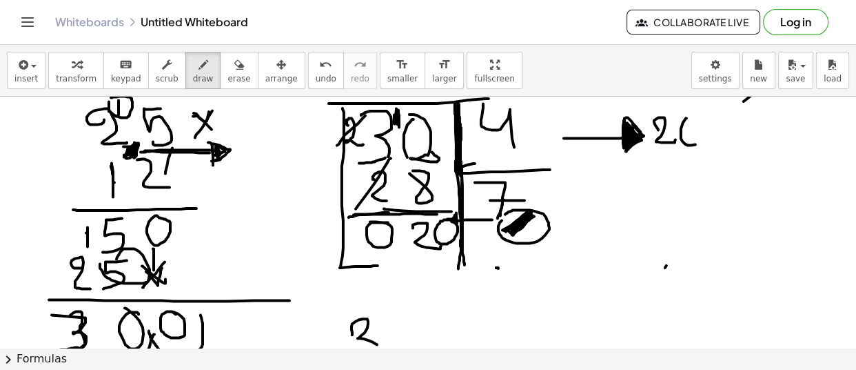
drag, startPoint x: 687, startPoint y: 117, endPoint x: 673, endPoint y: 122, distance: 14.6
drag, startPoint x: 571, startPoint y: 180, endPoint x: 551, endPoint y: 217, distance: 41.7
drag, startPoint x: 423, startPoint y: 257, endPoint x: 441, endPoint y: 278, distance: 27.5
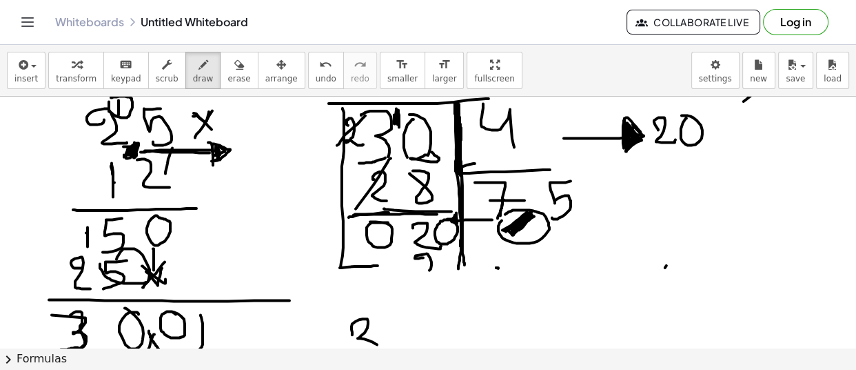
drag, startPoint x: 372, startPoint y: 291, endPoint x: 559, endPoint y: 285, distance: 187.6
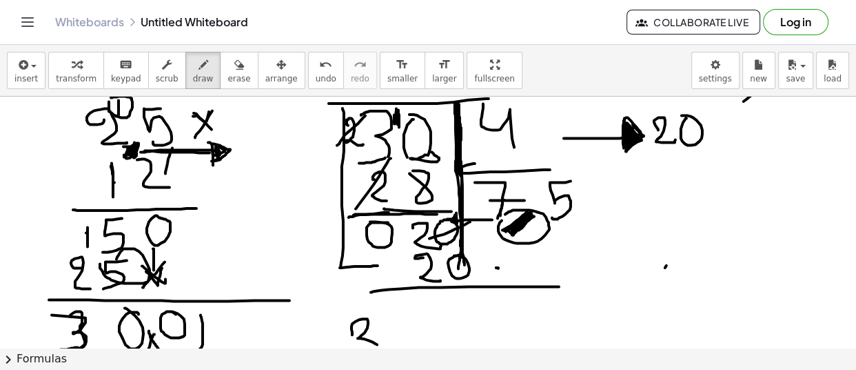
drag, startPoint x: 470, startPoint y: 221, endPoint x: 411, endPoint y: 247, distance: 64.8
drag, startPoint x: 452, startPoint y: 268, endPoint x: 329, endPoint y: 302, distance: 128.0
drag, startPoint x: 420, startPoint y: 305, endPoint x: 438, endPoint y: 300, distance: 18.8
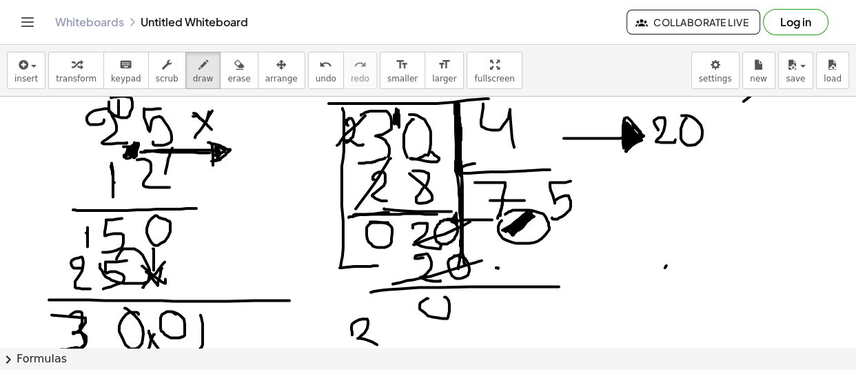
drag, startPoint x: 439, startPoint y: 296, endPoint x: 419, endPoint y: 299, distance: 20.2
drag, startPoint x: 463, startPoint y: 294, endPoint x: 470, endPoint y: 296, distance: 7.2
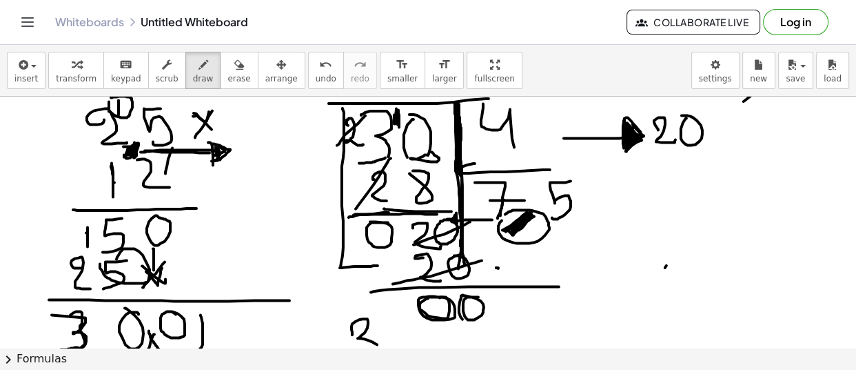
drag, startPoint x: 385, startPoint y: 311, endPoint x: 581, endPoint y: 309, distance: 195.2
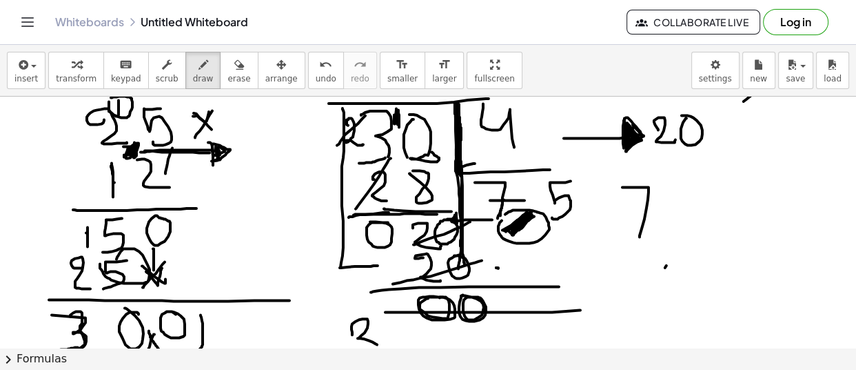
drag, startPoint x: 623, startPoint y: 186, endPoint x: 640, endPoint y: 236, distance: 52.6
drag, startPoint x: 628, startPoint y: 218, endPoint x: 655, endPoint y: 214, distance: 27.8
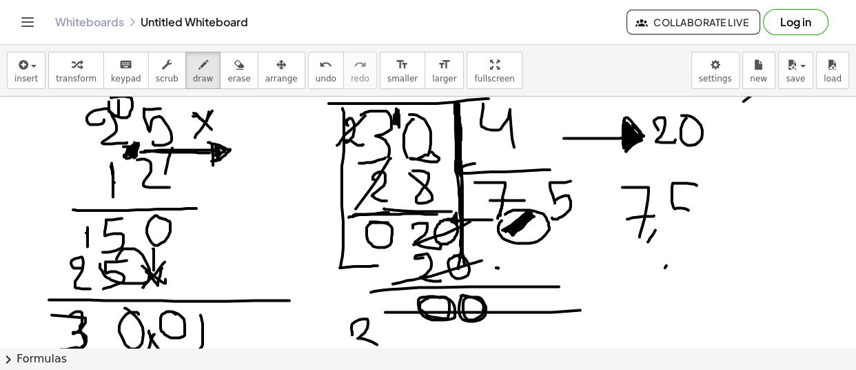
drag, startPoint x: 681, startPoint y: 182, endPoint x: 665, endPoint y: 226, distance: 46.7
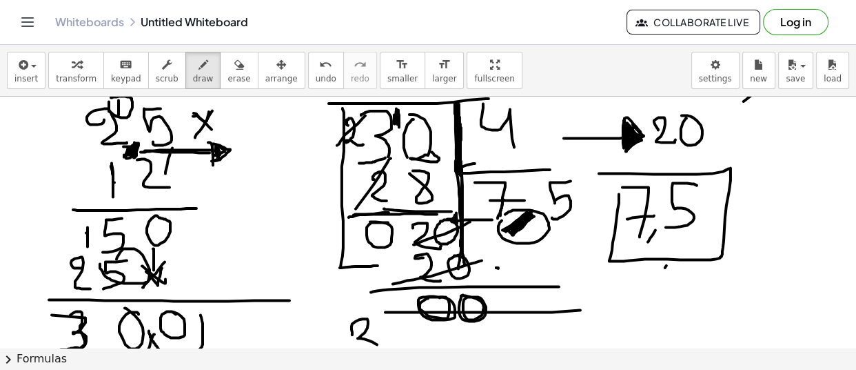
drag, startPoint x: 599, startPoint y: 172, endPoint x: 618, endPoint y: 188, distance: 24.0
drag, startPoint x: 614, startPoint y: 179, endPoint x: 612, endPoint y: 241, distance: 62.8
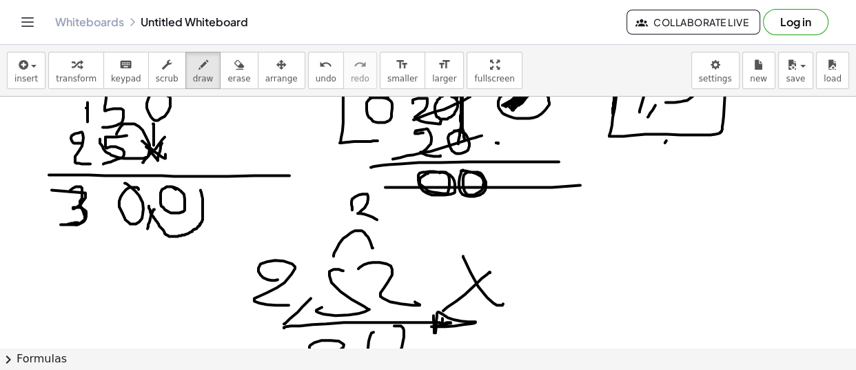
scroll to position [188, 0]
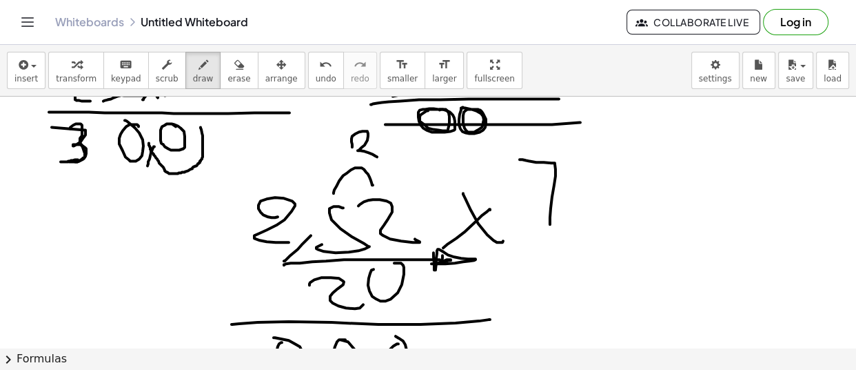
drag, startPoint x: 536, startPoint y: 161, endPoint x: 550, endPoint y: 223, distance: 63.6
drag, startPoint x: 539, startPoint y: 194, endPoint x: 565, endPoint y: 190, distance: 26.4
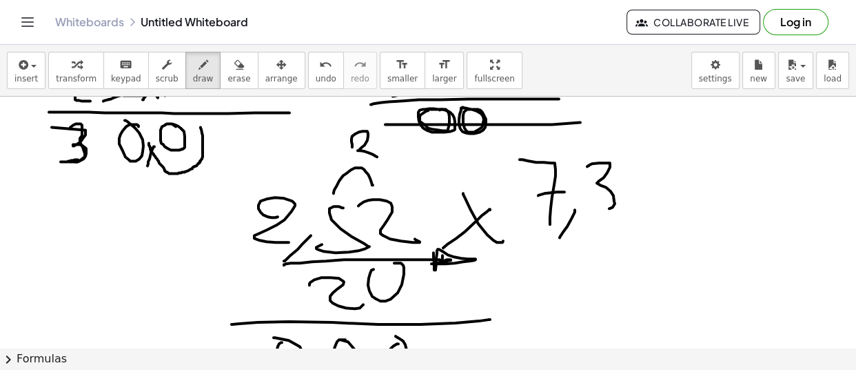
drag, startPoint x: 588, startPoint y: 165, endPoint x: 627, endPoint y: 174, distance: 40.3
drag, startPoint x: 623, startPoint y: 172, endPoint x: 654, endPoint y: 163, distance: 32.5
drag, startPoint x: 659, startPoint y: 168, endPoint x: 666, endPoint y: 178, distance: 12.8
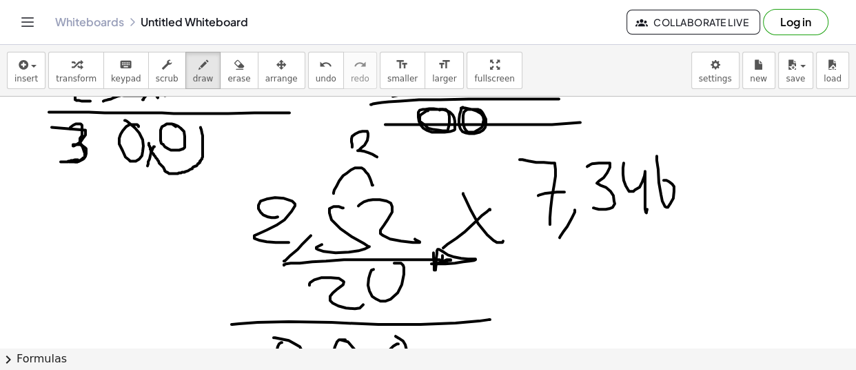
drag, startPoint x: 690, startPoint y: 168, endPoint x: 705, endPoint y: 169, distance: 15.2
drag, startPoint x: 716, startPoint y: 154, endPoint x: 744, endPoint y: 181, distance: 38.5
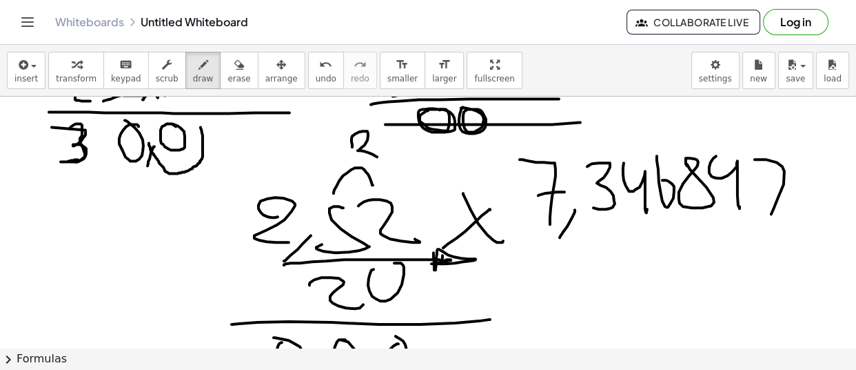
drag, startPoint x: 755, startPoint y: 158, endPoint x: 749, endPoint y: 185, distance: 28.3
drag, startPoint x: 788, startPoint y: 185, endPoint x: 816, endPoint y: 179, distance: 28.8
drag, startPoint x: 819, startPoint y: 151, endPoint x: 825, endPoint y: 213, distance: 62.4
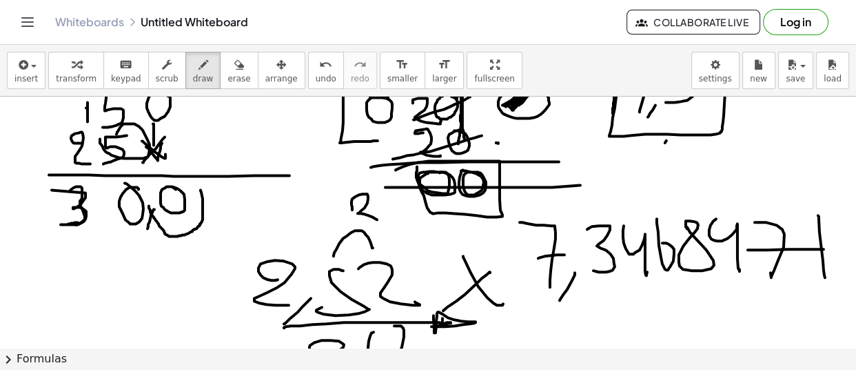
drag, startPoint x: 410, startPoint y: 163, endPoint x: 417, endPoint y: 162, distance: 7.6
drag, startPoint x: 417, startPoint y: 162, endPoint x: 487, endPoint y: 205, distance: 82.1
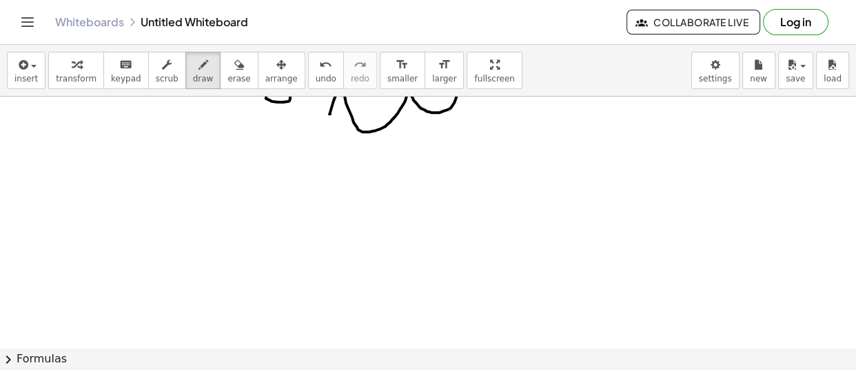
scroll to position [752, 0]
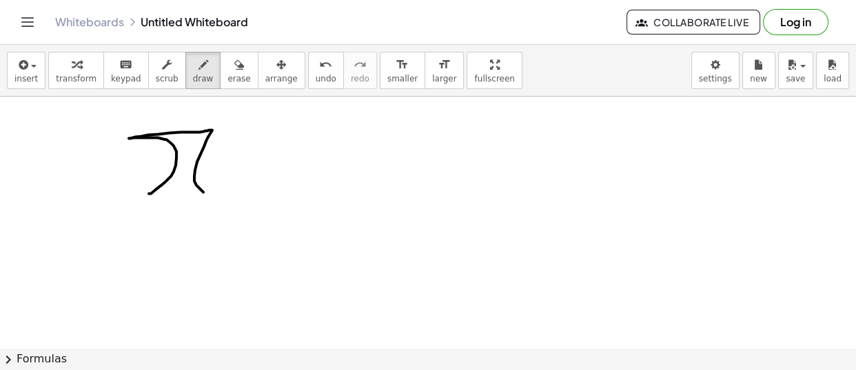
drag, startPoint x: 149, startPoint y: 192, endPoint x: 224, endPoint y: 186, distance: 75.4
drag, startPoint x: 199, startPoint y: 128, endPoint x: 222, endPoint y: 126, distance: 23.6
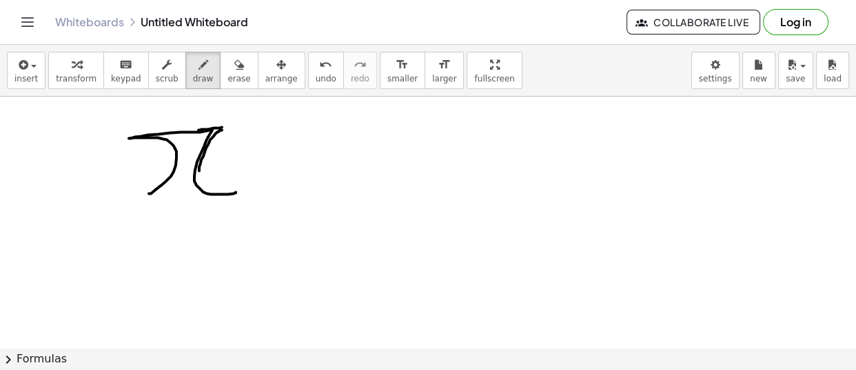
drag, startPoint x: 213, startPoint y: 135, endPoint x: 199, endPoint y: 169, distance: 36.5
drag, startPoint x: 217, startPoint y: 129, endPoint x: 206, endPoint y: 178, distance: 50.2
drag, startPoint x: 244, startPoint y: 158, endPoint x: 251, endPoint y: 176, distance: 19.2
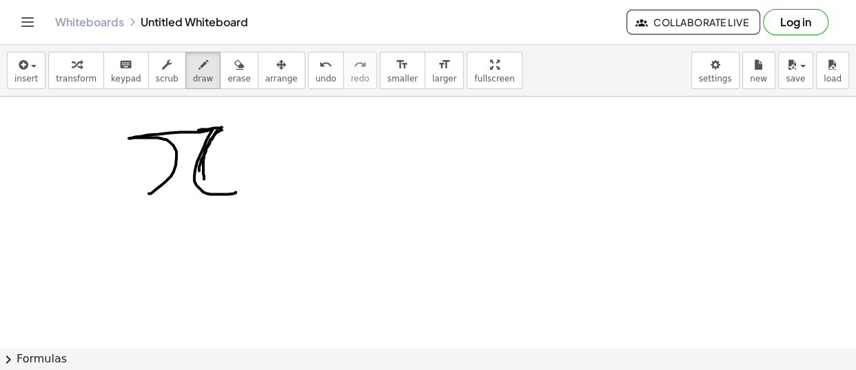
drag, startPoint x: 250, startPoint y: 178, endPoint x: 308, endPoint y: 172, distance: 58.3
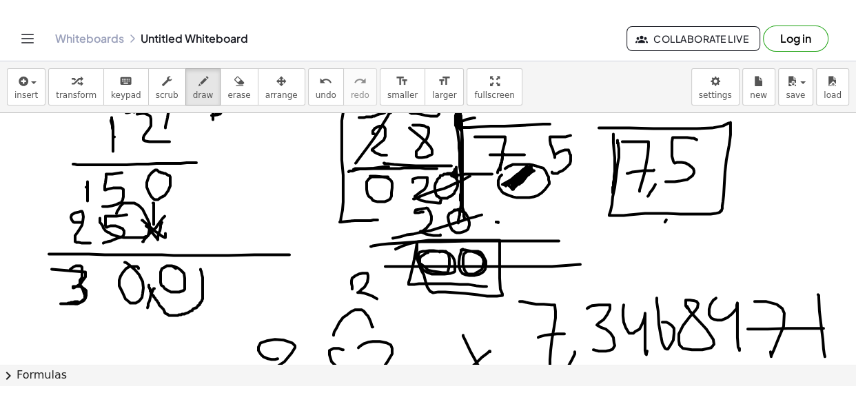
scroll to position [0, 0]
